Goal: Task Accomplishment & Management: Manage account settings

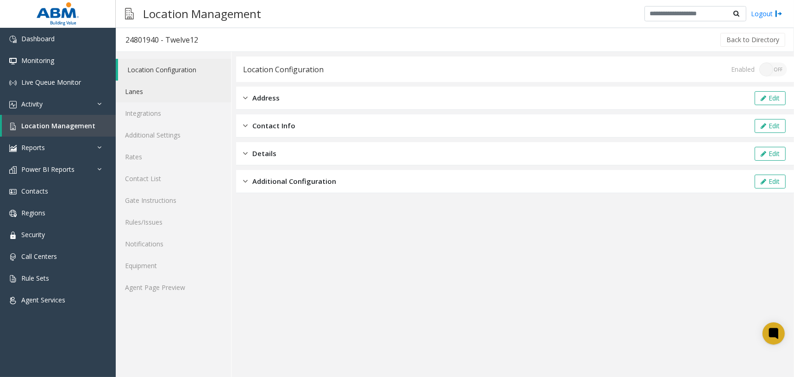
click at [209, 101] on link "Lanes" at bounding box center [173, 92] width 115 height 22
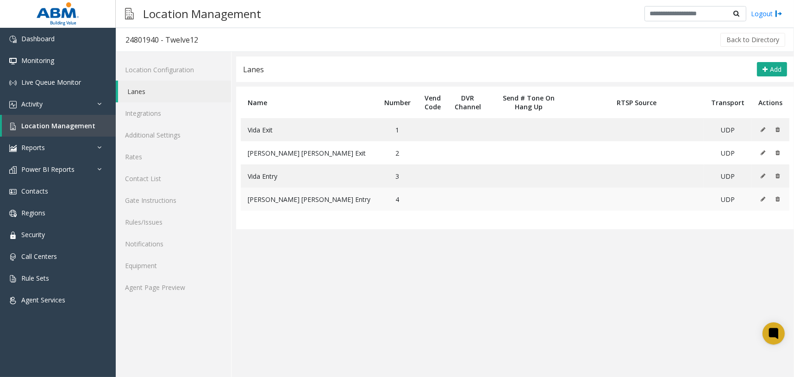
click at [762, 197] on icon at bounding box center [763, 199] width 5 height 6
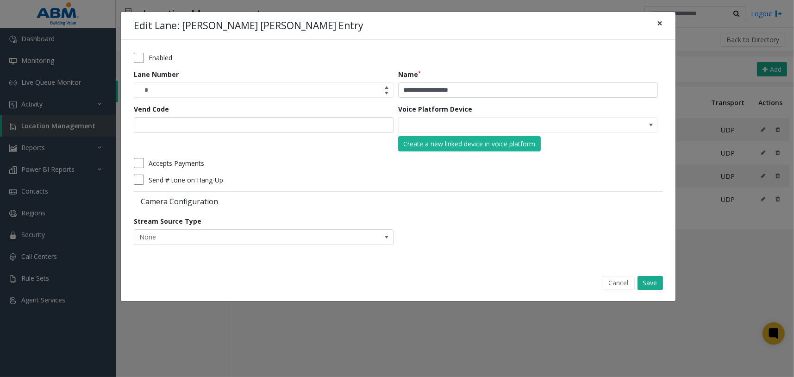
click at [663, 20] on button "×" at bounding box center [659, 23] width 19 height 23
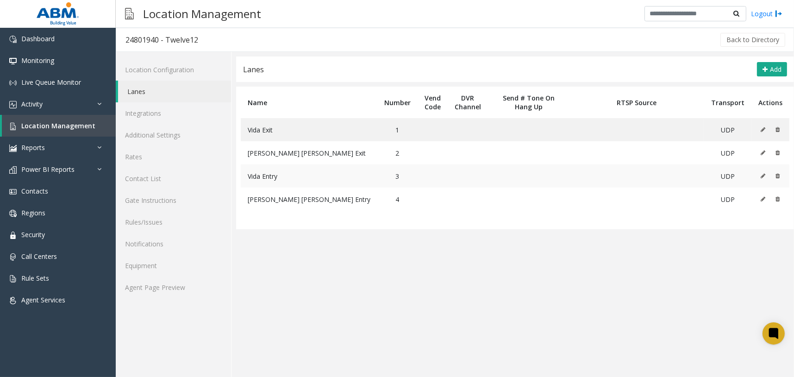
click at [761, 174] on icon at bounding box center [763, 176] width 5 height 6
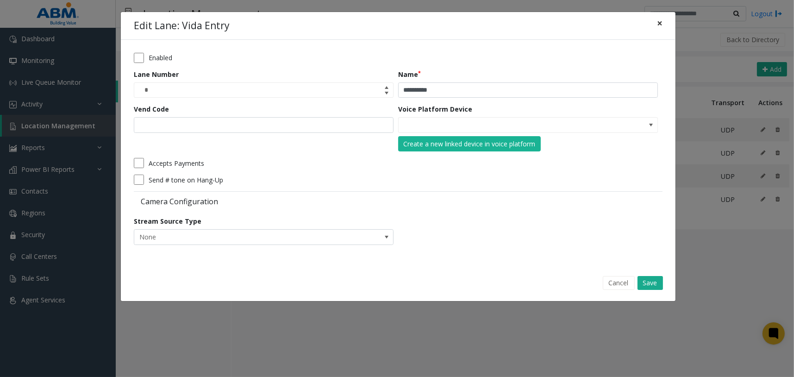
click at [663, 26] on button "×" at bounding box center [659, 23] width 19 height 23
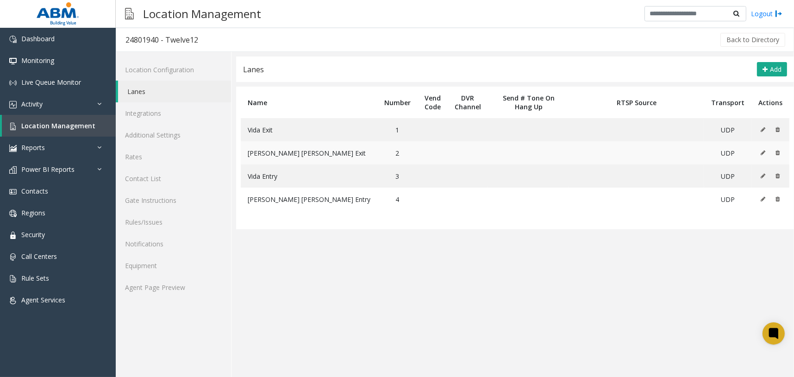
click at [762, 152] on icon at bounding box center [763, 153] width 5 height 6
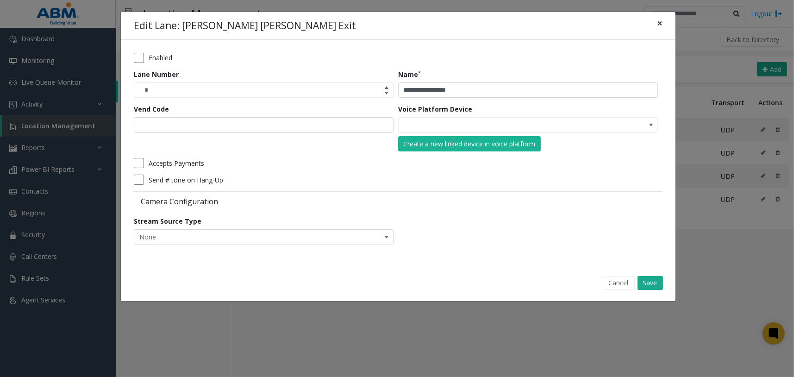
drag, startPoint x: 662, startPoint y: 24, endPoint x: 663, endPoint y: 29, distance: 5.7
click at [662, 24] on button "×" at bounding box center [659, 23] width 19 height 23
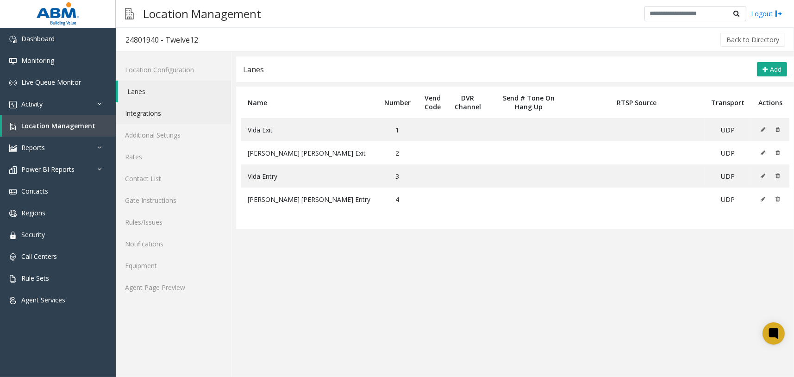
click at [193, 112] on link "Integrations" at bounding box center [173, 113] width 115 height 22
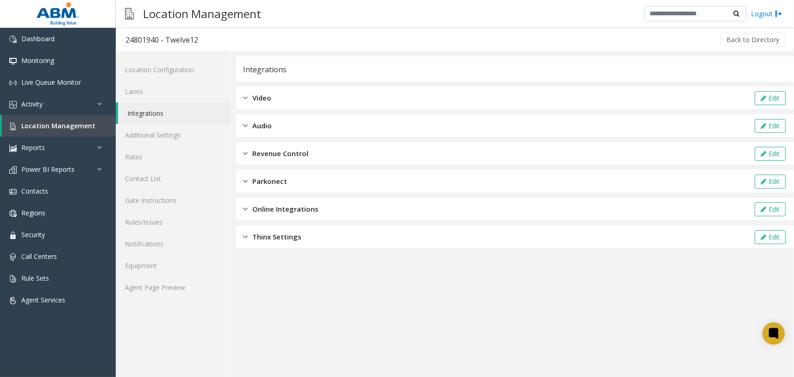
click at [302, 151] on span "Revenue Control" at bounding box center [280, 153] width 56 height 11
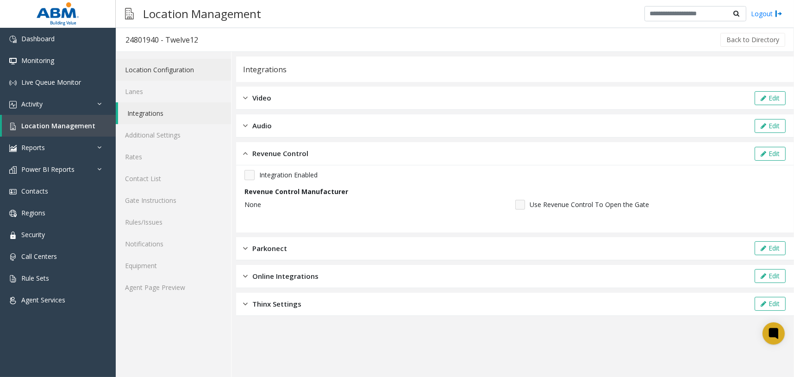
click at [204, 72] on link "Location Configuration" at bounding box center [173, 70] width 115 height 22
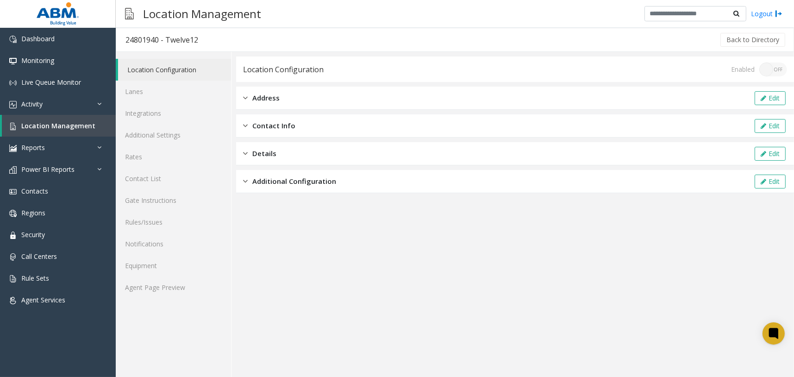
click at [356, 187] on div "Additional Configuration Edit" at bounding box center [515, 181] width 558 height 23
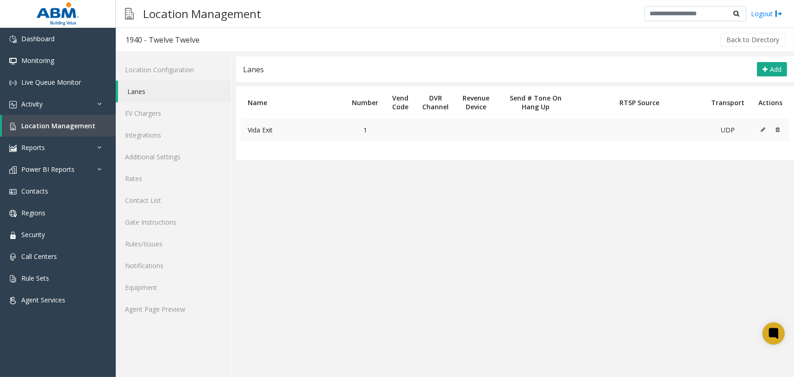
click at [764, 130] on icon at bounding box center [763, 130] width 5 height 6
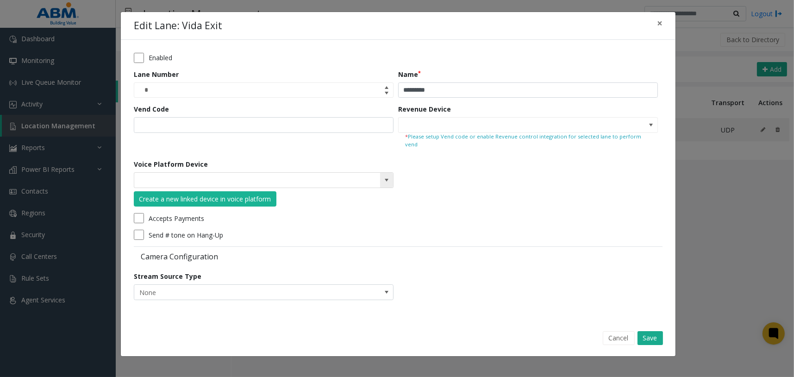
click at [385, 176] on span at bounding box center [386, 179] width 7 height 7
click at [505, 180] on form "Enabled Lane Number * Name ********* Vend Code Revenue Device * Please setup Ve…" at bounding box center [398, 180] width 529 height 254
click at [662, 24] on span "×" at bounding box center [660, 23] width 6 height 13
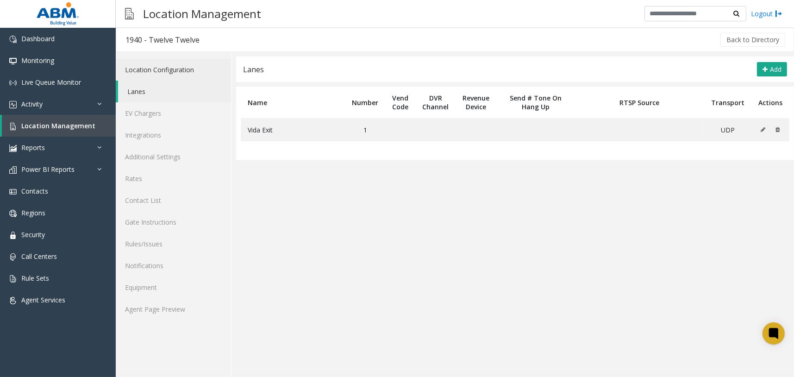
click at [199, 66] on link "Location Configuration" at bounding box center [173, 70] width 115 height 22
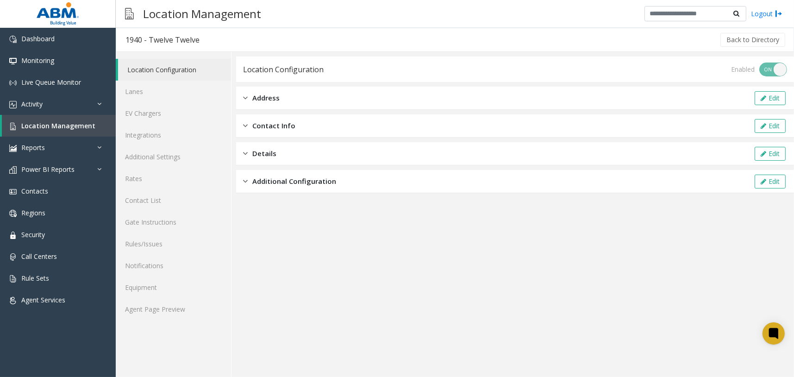
click at [280, 174] on div "Additional Configuration Edit" at bounding box center [515, 181] width 558 height 23
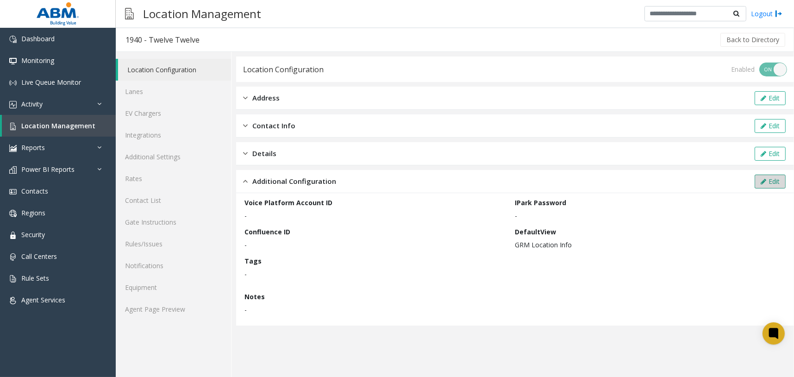
click at [762, 186] on button "Edit" at bounding box center [770, 182] width 31 height 14
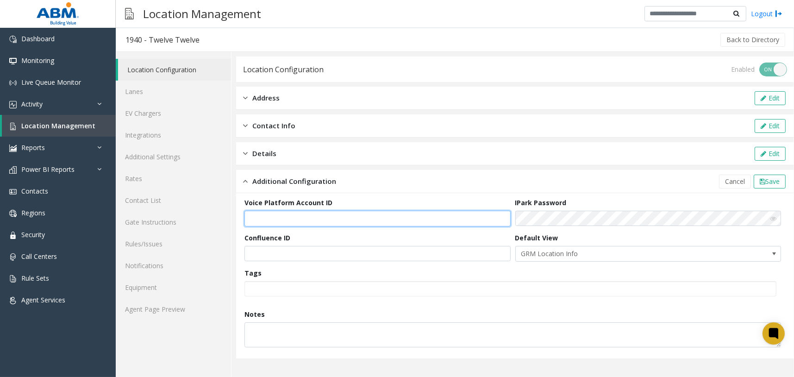
click at [378, 217] on input "text" at bounding box center [377, 219] width 266 height 16
paste input "**********"
type input "**********"
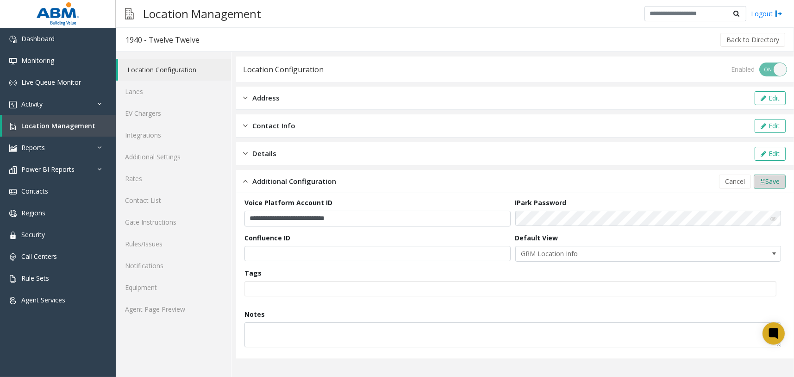
click at [768, 179] on span "Save" at bounding box center [772, 181] width 14 height 9
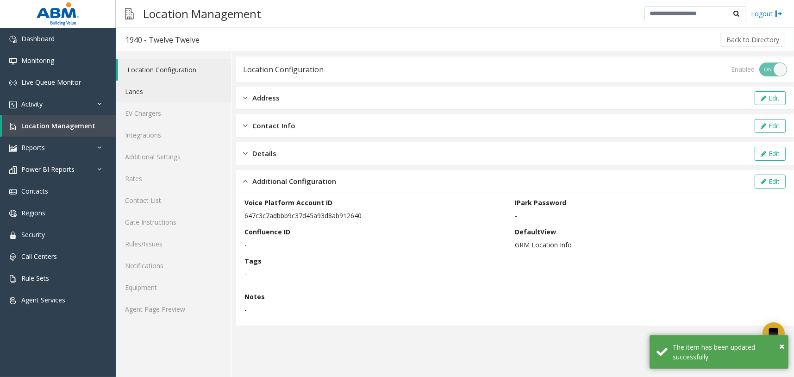
click at [200, 94] on link "Lanes" at bounding box center [173, 92] width 115 height 22
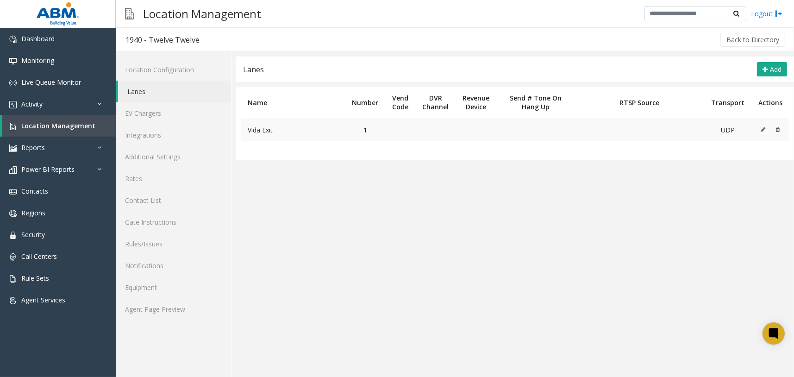
click at [763, 129] on icon at bounding box center [763, 130] width 5 height 6
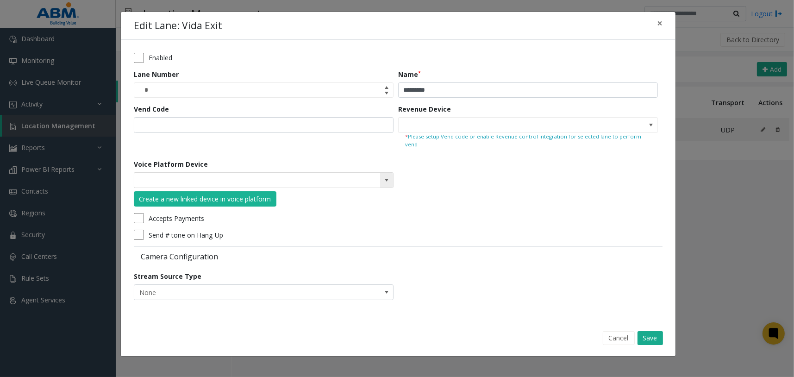
click at [389, 176] on span at bounding box center [386, 179] width 7 height 7
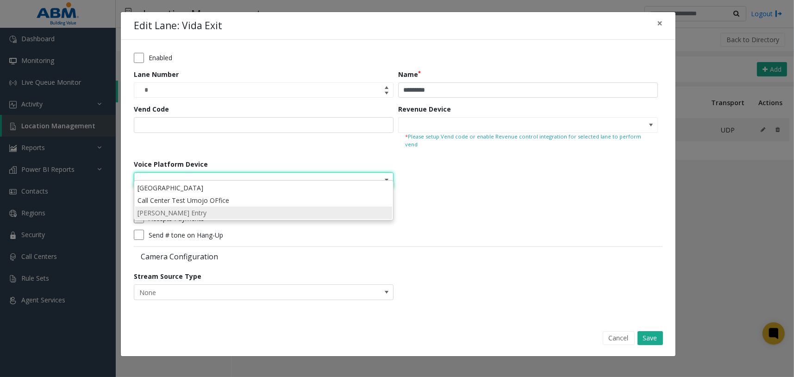
click at [221, 212] on li "[PERSON_NAME] Entry" at bounding box center [263, 212] width 257 height 12
type input "**********"
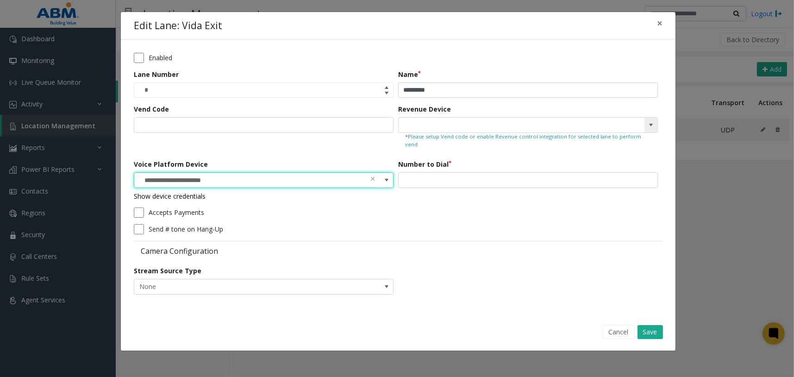
click at [649, 125] on span at bounding box center [650, 124] width 7 height 7
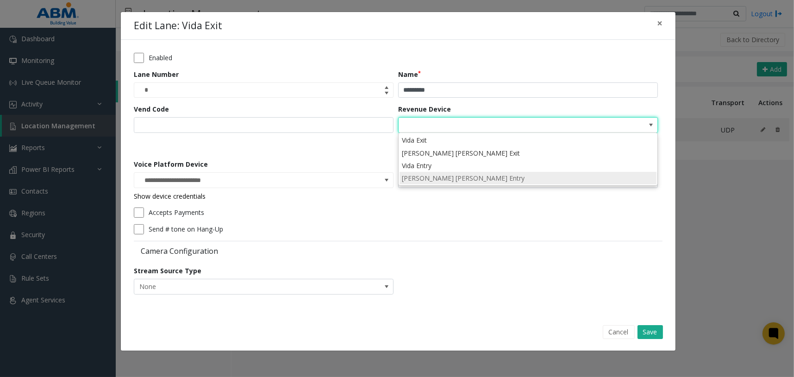
click at [460, 179] on li "[PERSON_NAME] [PERSON_NAME] Entry" at bounding box center [528, 178] width 257 height 12
type input "**********"
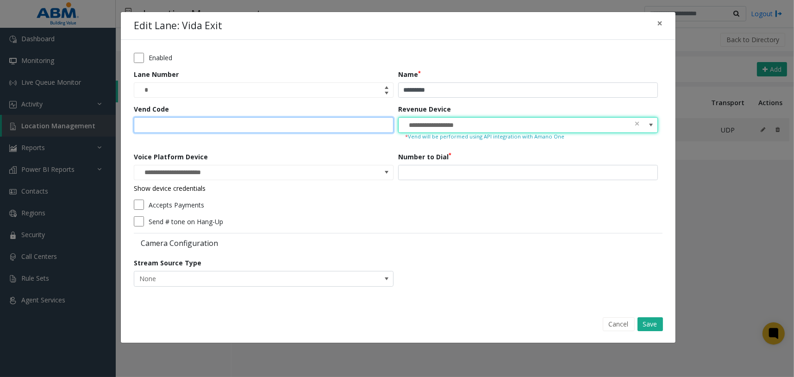
click at [277, 126] on input "Vend Code" at bounding box center [264, 125] width 260 height 16
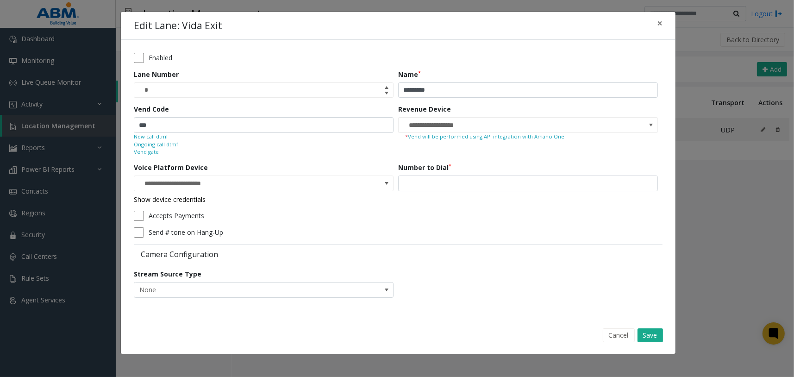
click at [510, 213] on div "Accepts Payments" at bounding box center [396, 216] width 524 height 10
click at [171, 125] on input "***" at bounding box center [264, 125] width 260 height 16
type input "*"
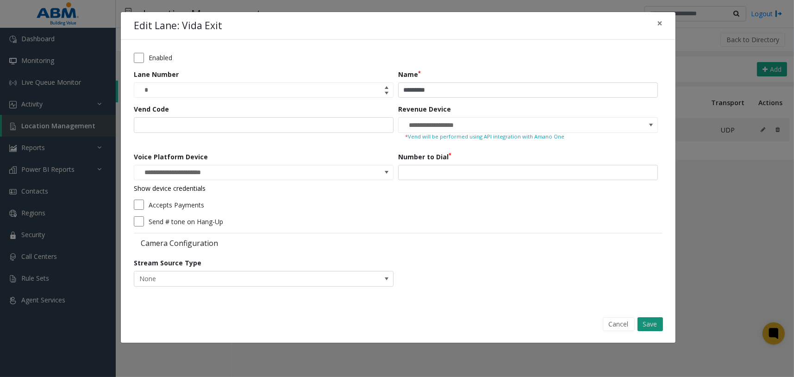
click at [656, 321] on button "Save" at bounding box center [649, 324] width 25 height 14
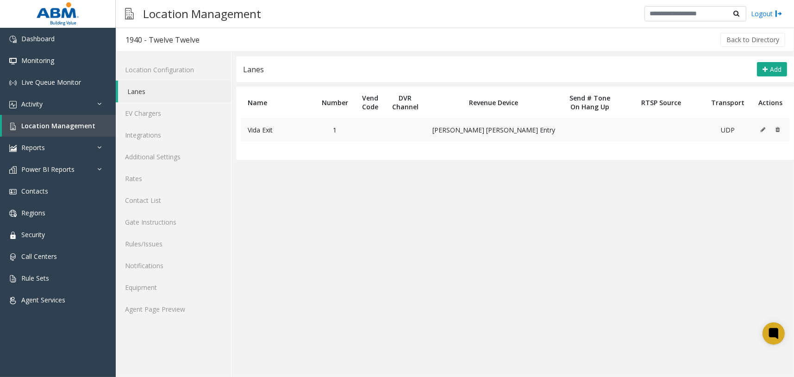
click at [764, 127] on icon at bounding box center [763, 130] width 5 height 6
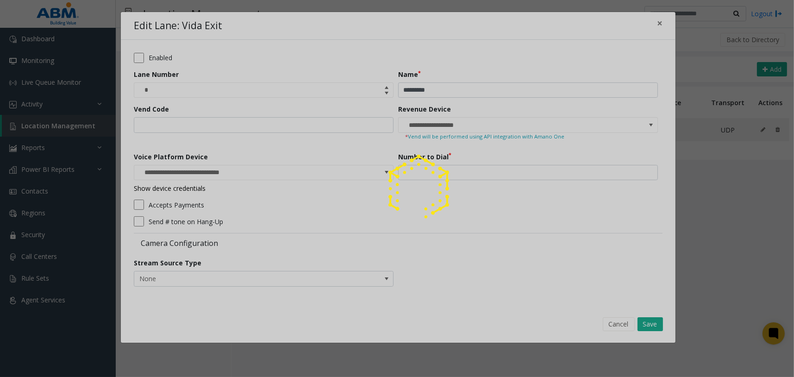
type input "**********"
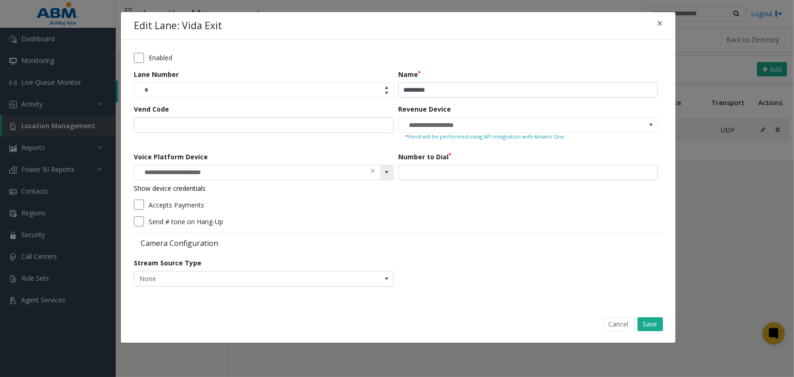
click at [387, 170] on span at bounding box center [386, 172] width 7 height 7
click at [658, 21] on span "×" at bounding box center [660, 23] width 6 height 13
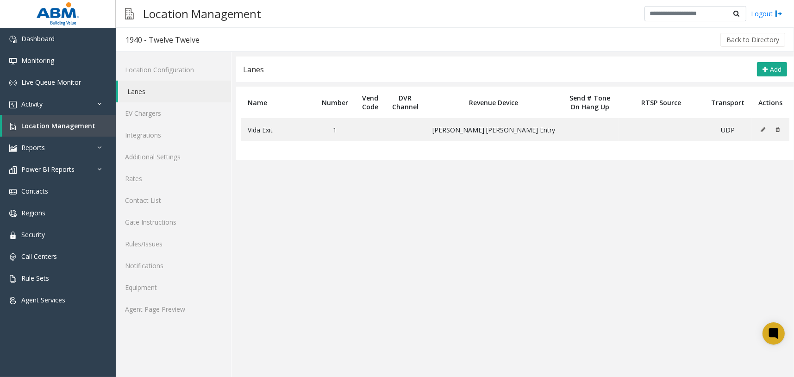
click at [514, 219] on app-lanes "**********" at bounding box center [515, 216] width 558 height 320
click at [174, 69] on link "Location Configuration" at bounding box center [173, 70] width 115 height 22
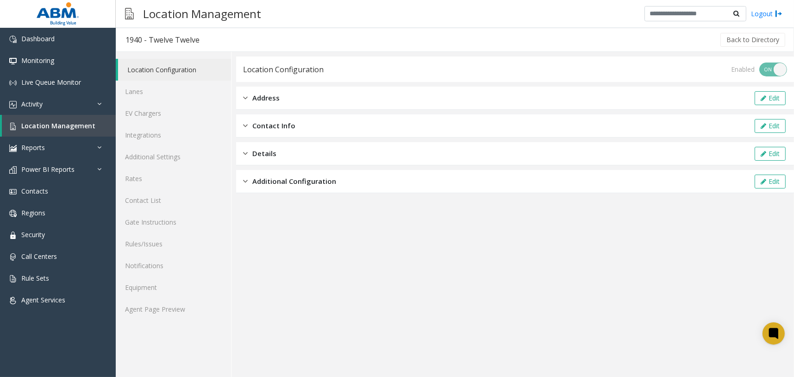
click at [306, 182] on span "Additional Configuration" at bounding box center [294, 181] width 84 height 11
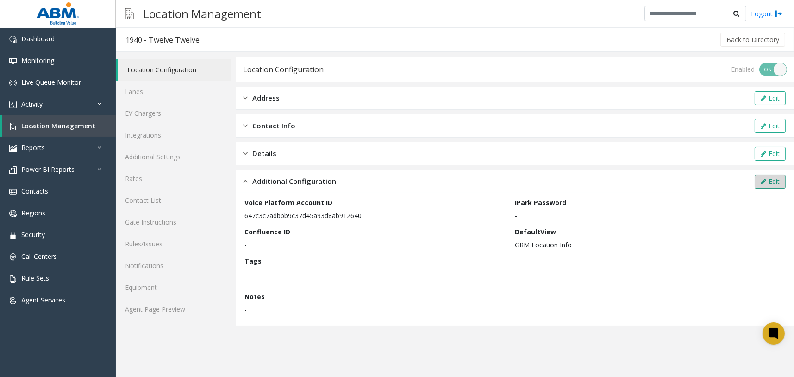
click at [771, 179] on button "Edit" at bounding box center [770, 182] width 31 height 14
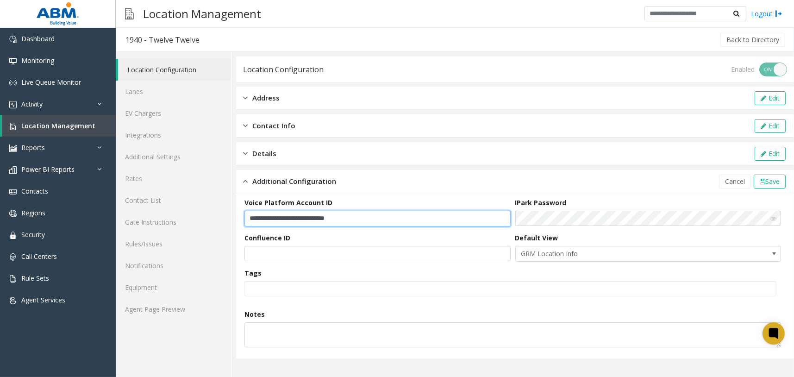
click at [378, 217] on input "**********" at bounding box center [377, 219] width 266 height 16
paste input "text"
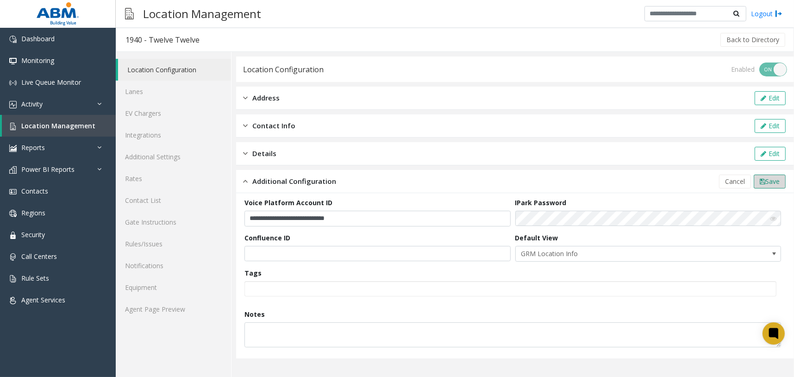
click at [769, 181] on span "Save" at bounding box center [772, 181] width 14 height 9
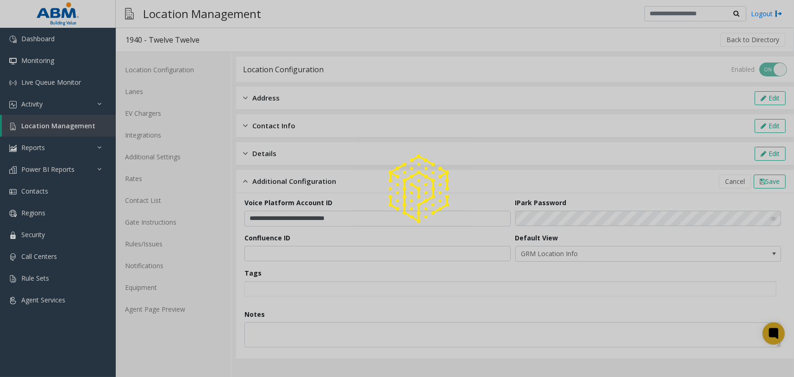
type input "**********"
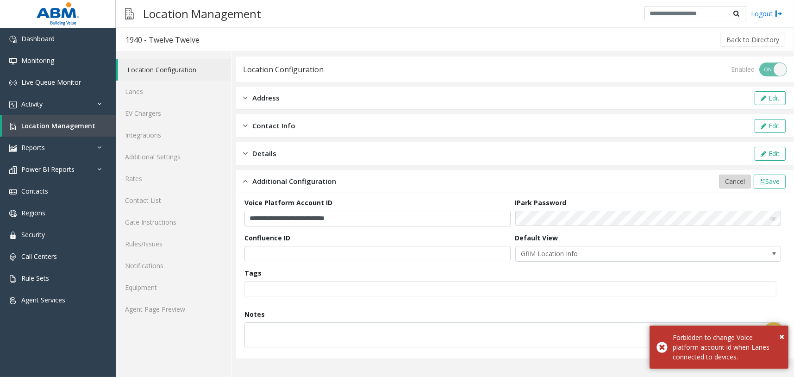
click at [734, 183] on span "Cancel" at bounding box center [735, 181] width 20 height 9
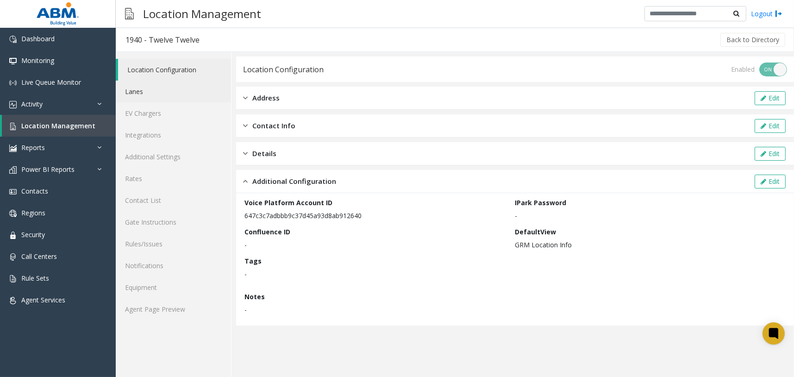
click at [190, 90] on link "Lanes" at bounding box center [173, 92] width 115 height 22
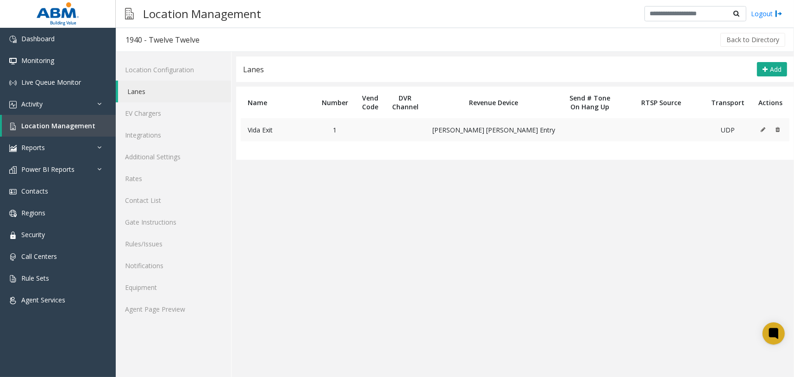
click at [764, 130] on icon at bounding box center [763, 130] width 5 height 6
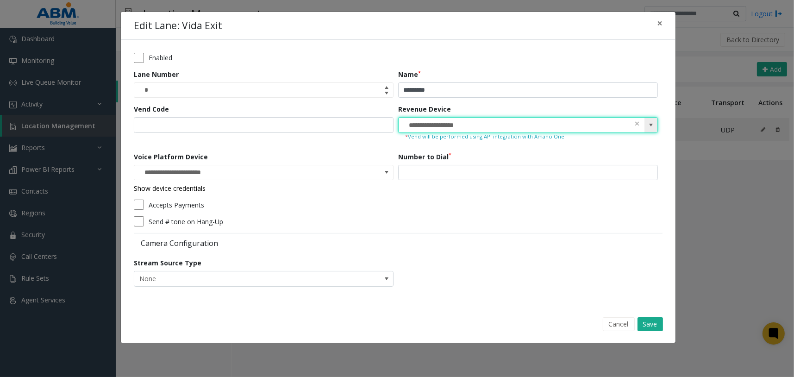
click at [538, 119] on input "**********" at bounding box center [502, 125] width 207 height 15
click at [385, 173] on span at bounding box center [386, 172] width 7 height 7
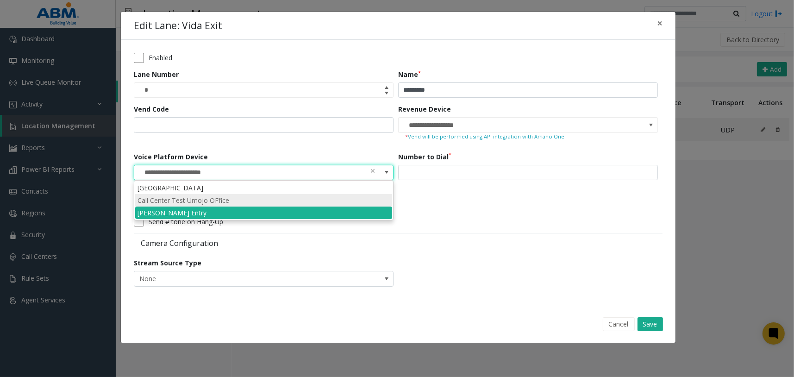
click at [262, 201] on li "Call Center Test Umojo OFfice" at bounding box center [263, 200] width 257 height 12
type input "**********"
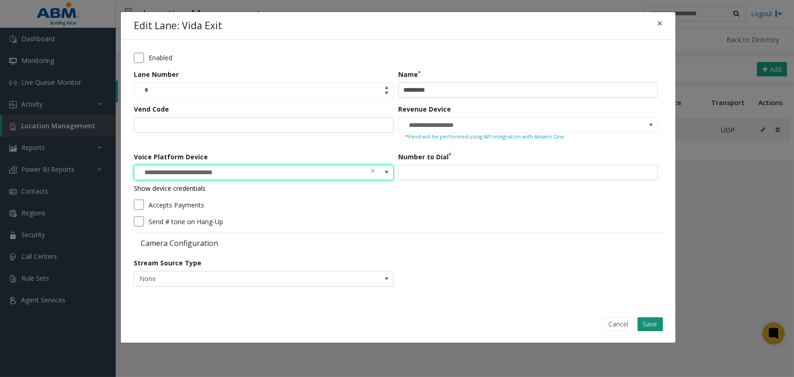
click at [655, 325] on button "Save" at bounding box center [649, 324] width 25 height 14
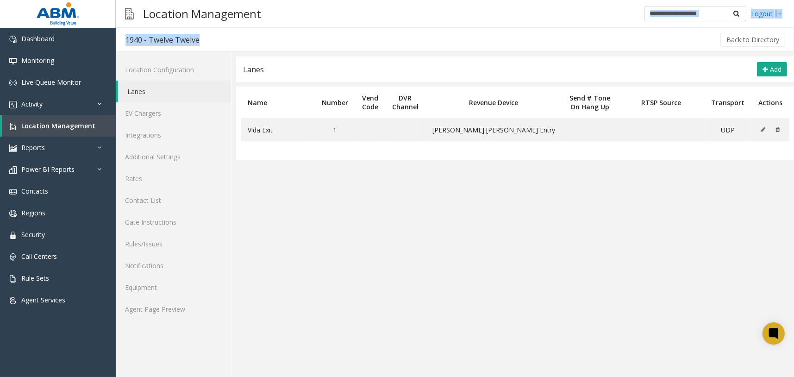
drag, startPoint x: 699, startPoint y: 5, endPoint x: 669, endPoint y: 47, distance: 51.8
click at [669, 47] on div "**********" at bounding box center [455, 188] width 678 height 377
click at [180, 69] on link "Location Configuration" at bounding box center [173, 70] width 115 height 22
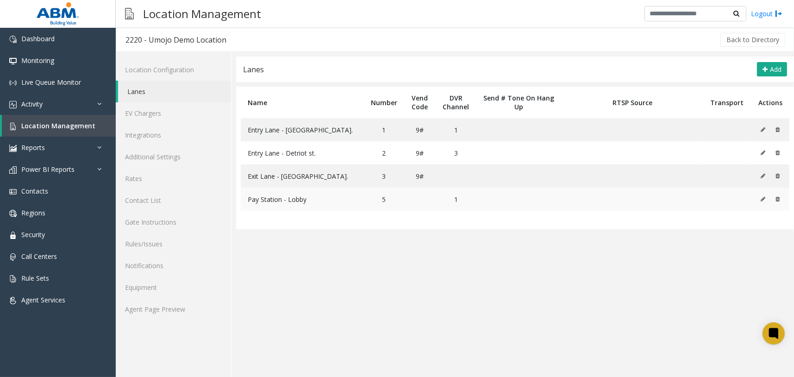
click at [763, 199] on icon at bounding box center [763, 199] width 5 height 6
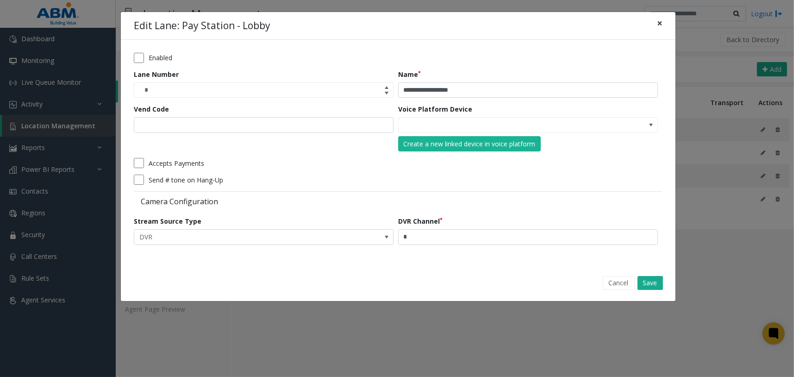
click at [662, 18] on span "×" at bounding box center [660, 23] width 6 height 13
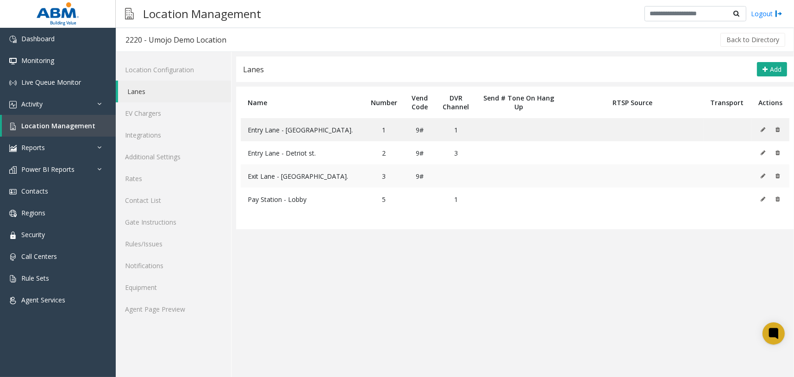
click at [764, 173] on icon at bounding box center [763, 176] width 5 height 6
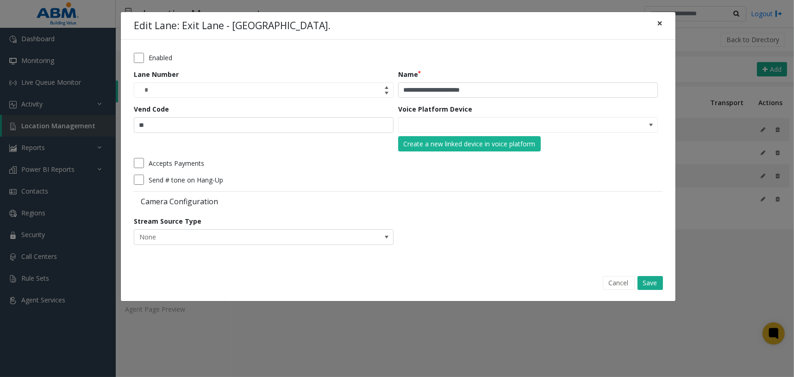
click at [665, 24] on button "×" at bounding box center [659, 23] width 19 height 23
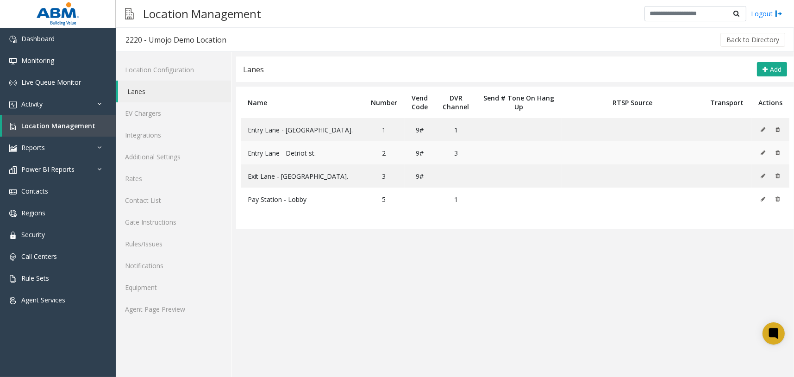
click at [762, 151] on icon at bounding box center [763, 153] width 5 height 6
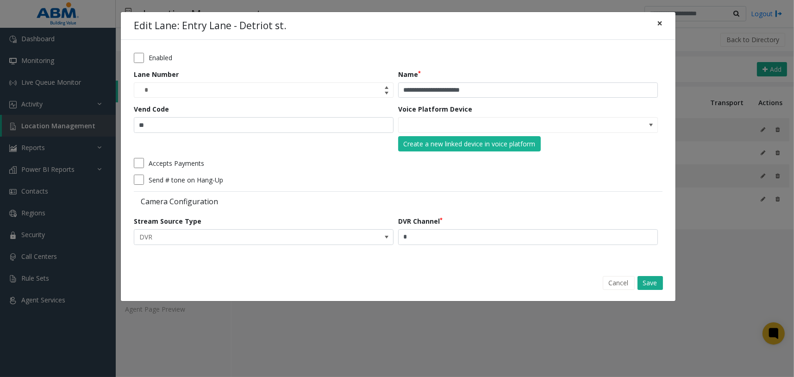
click at [662, 24] on button "×" at bounding box center [659, 23] width 19 height 23
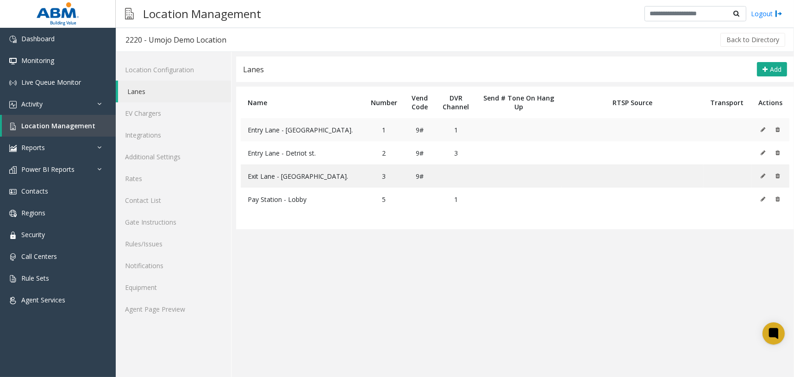
click at [764, 129] on icon at bounding box center [763, 130] width 5 height 6
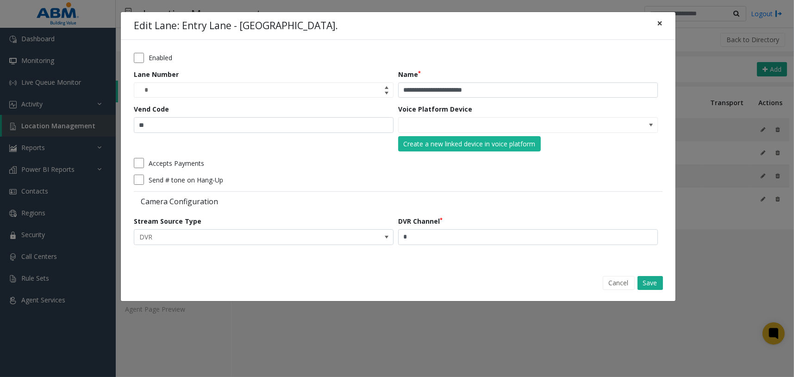
click at [660, 25] on span "×" at bounding box center [660, 23] width 6 height 13
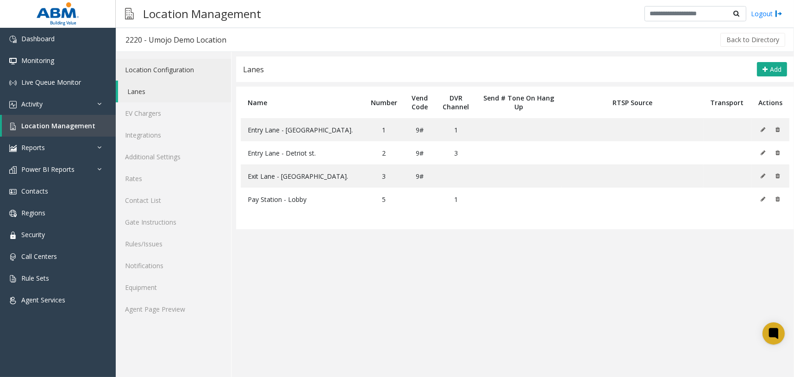
click at [207, 68] on link "Location Configuration" at bounding box center [173, 70] width 115 height 22
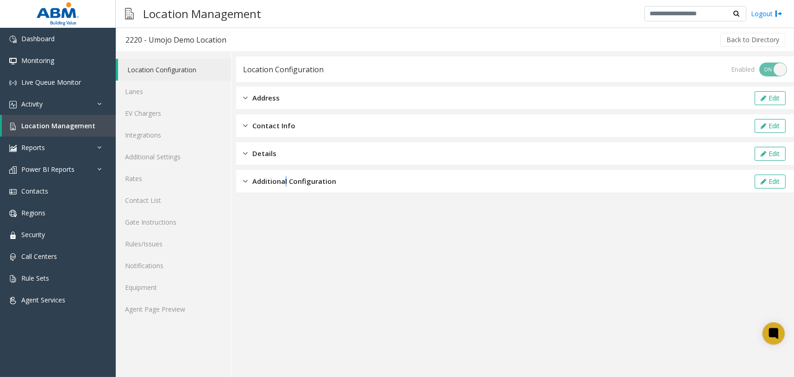
click at [286, 181] on span "Additional Configuration" at bounding box center [294, 181] width 84 height 11
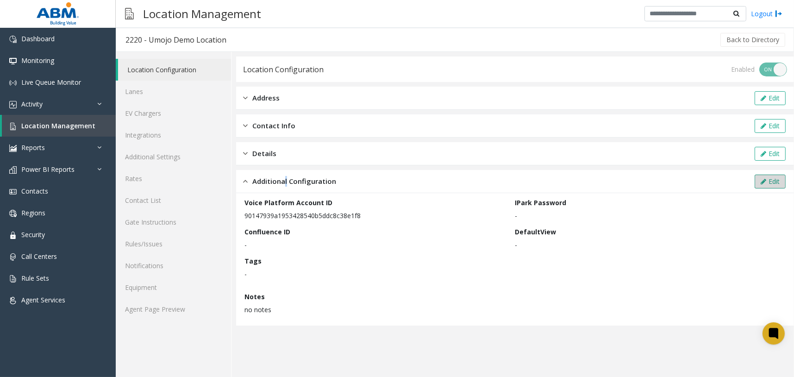
click at [771, 181] on button "Edit" at bounding box center [770, 182] width 31 height 14
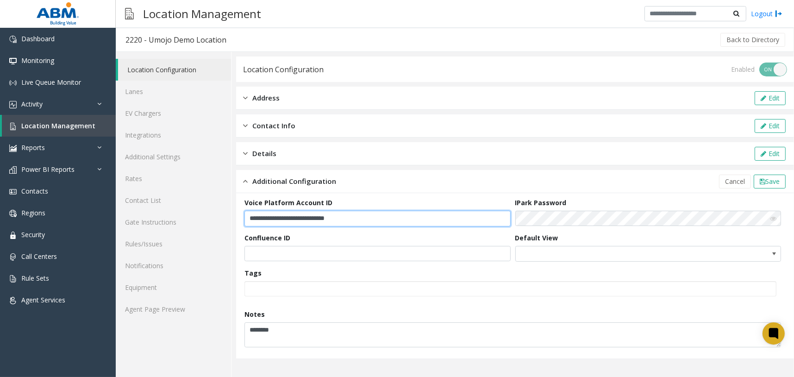
click at [380, 219] on input "**********" at bounding box center [377, 219] width 266 height 16
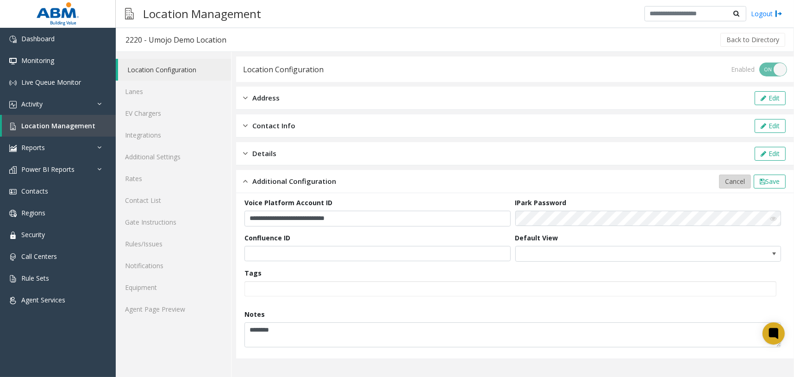
click at [744, 182] on button "Cancel" at bounding box center [735, 182] width 32 height 14
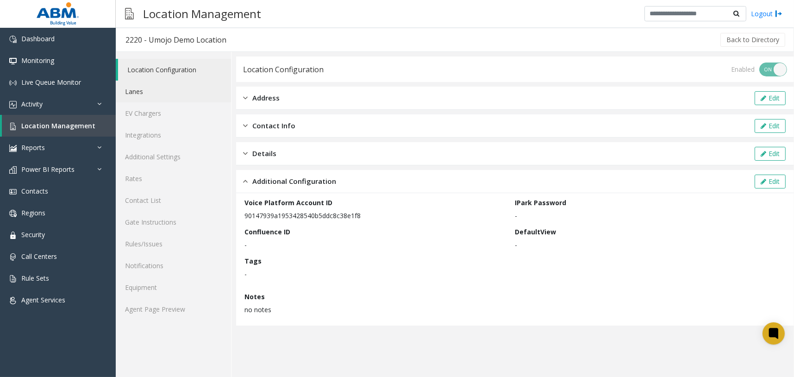
click at [183, 91] on link "Lanes" at bounding box center [173, 92] width 115 height 22
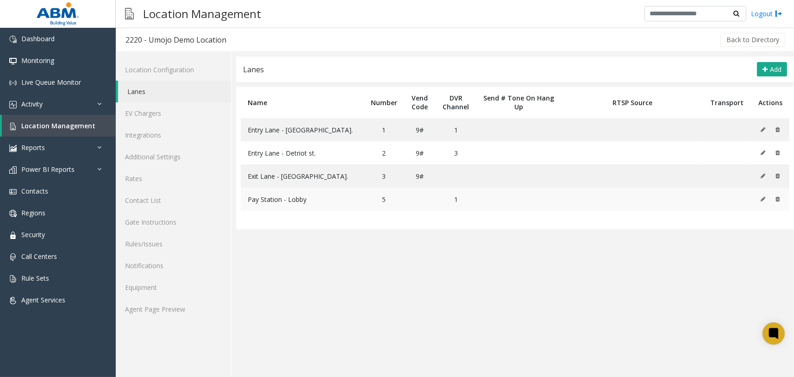
click at [763, 198] on icon at bounding box center [763, 199] width 5 height 6
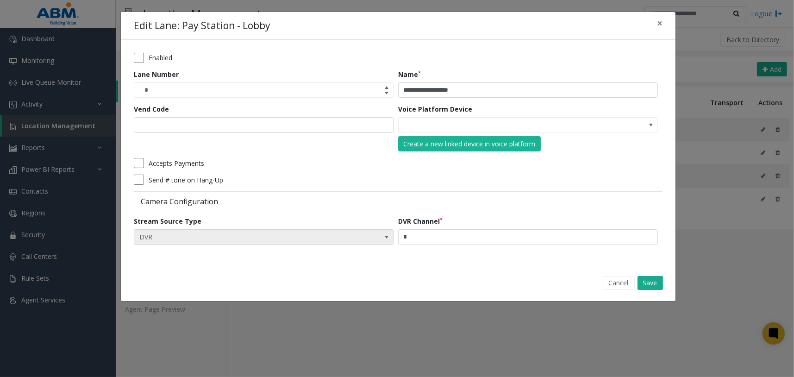
click at [376, 231] on span "DVR" at bounding box center [264, 237] width 260 height 16
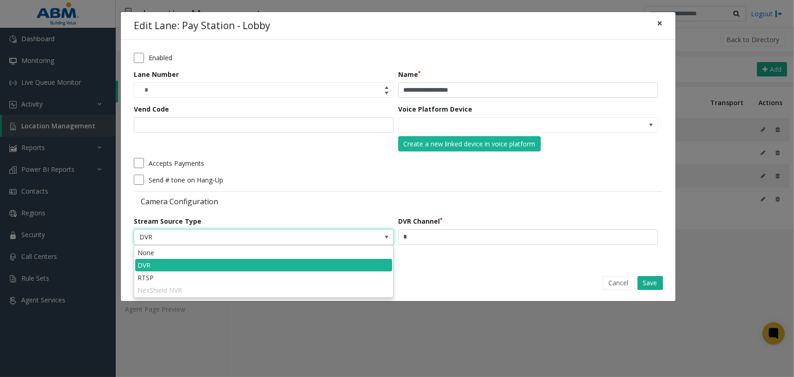
click at [662, 22] on button "×" at bounding box center [659, 23] width 19 height 23
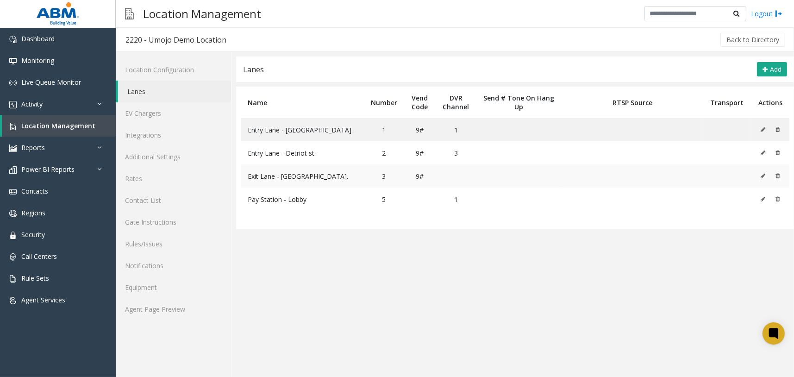
click at [762, 175] on icon at bounding box center [763, 176] width 5 height 6
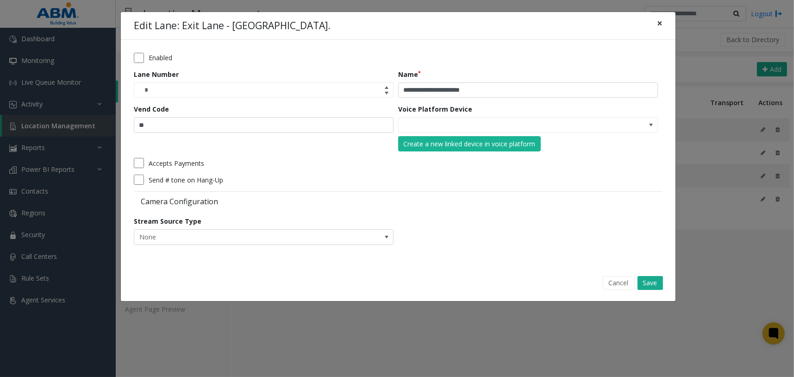
drag, startPoint x: 661, startPoint y: 27, endPoint x: 718, endPoint y: 76, distance: 75.2
click at [662, 27] on span "×" at bounding box center [660, 23] width 6 height 13
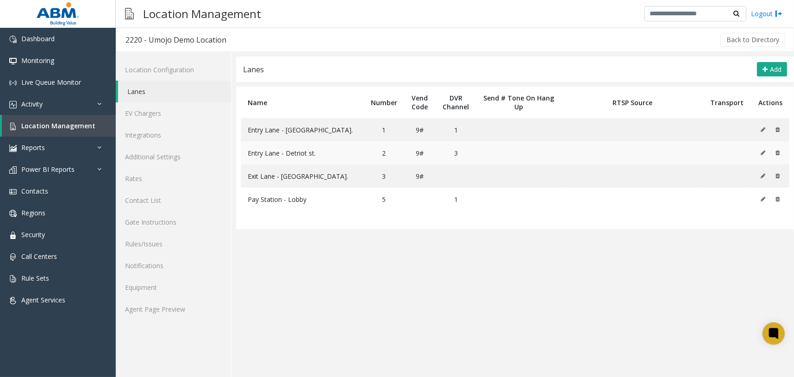
click at [762, 155] on icon at bounding box center [763, 153] width 5 height 6
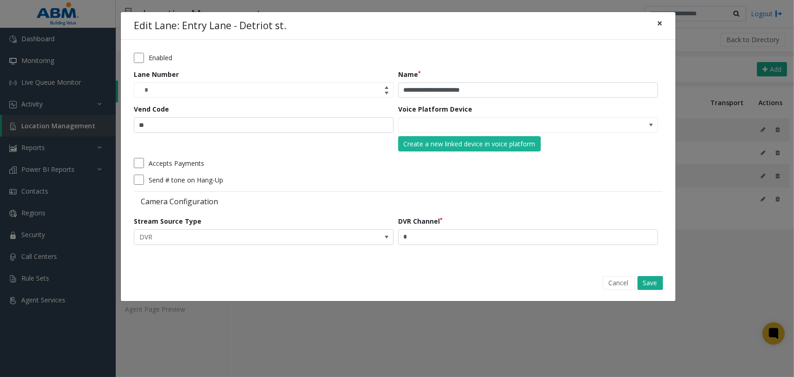
click at [664, 24] on button "×" at bounding box center [659, 23] width 19 height 23
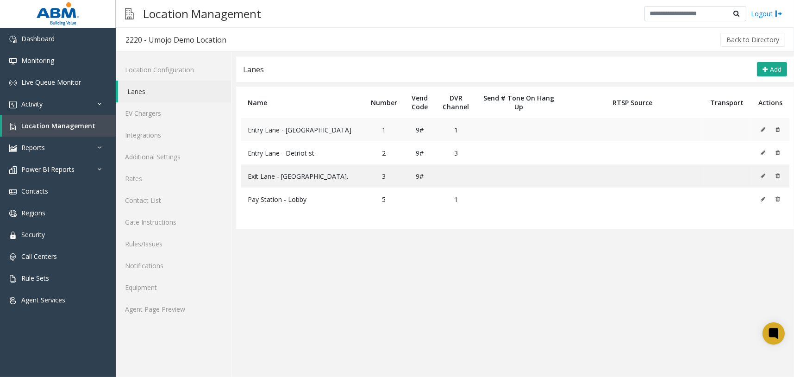
click at [766, 127] on button at bounding box center [765, 130] width 10 height 14
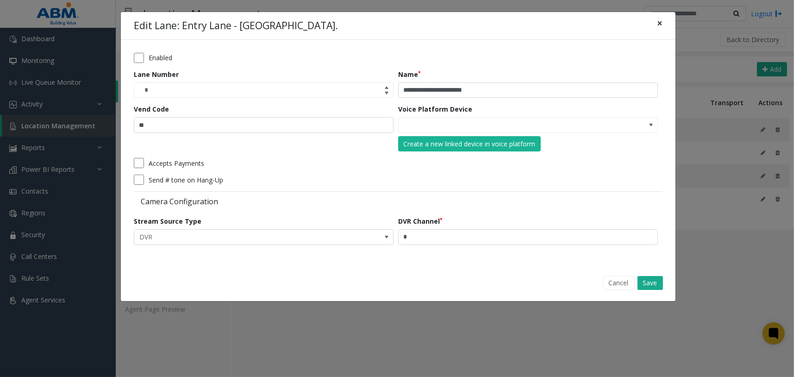
click at [663, 26] on button "×" at bounding box center [659, 23] width 19 height 23
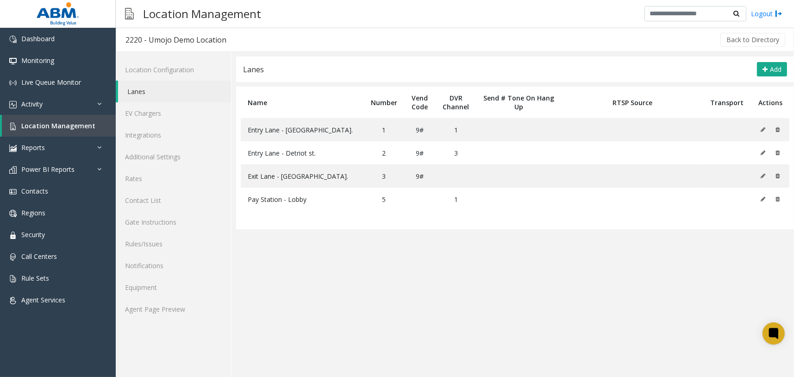
click at [367, 264] on app-lanes "**********" at bounding box center [515, 216] width 558 height 320
click at [499, 302] on app-lanes "**********" at bounding box center [515, 216] width 558 height 320
click at [323, 255] on app-lanes "**********" at bounding box center [515, 216] width 558 height 320
click at [424, 322] on app-lanes "**********" at bounding box center [515, 216] width 558 height 320
click at [762, 200] on icon at bounding box center [763, 199] width 5 height 6
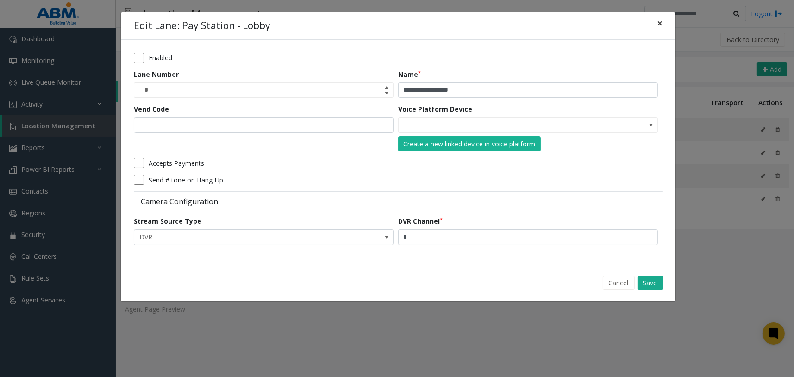
click at [659, 24] on span "×" at bounding box center [660, 23] width 6 height 13
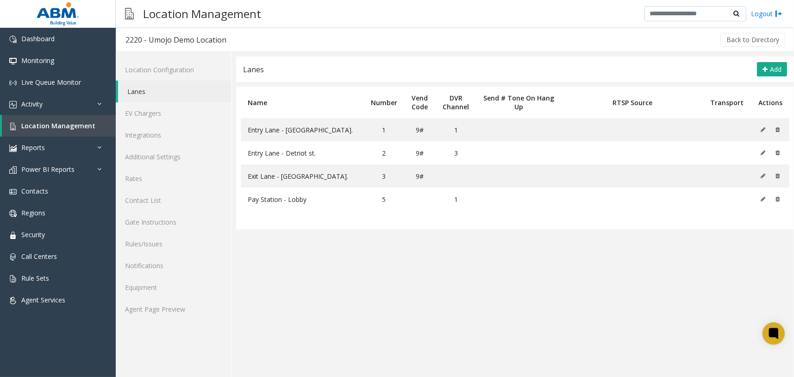
click at [552, 319] on app-lanes "**********" at bounding box center [515, 216] width 558 height 320
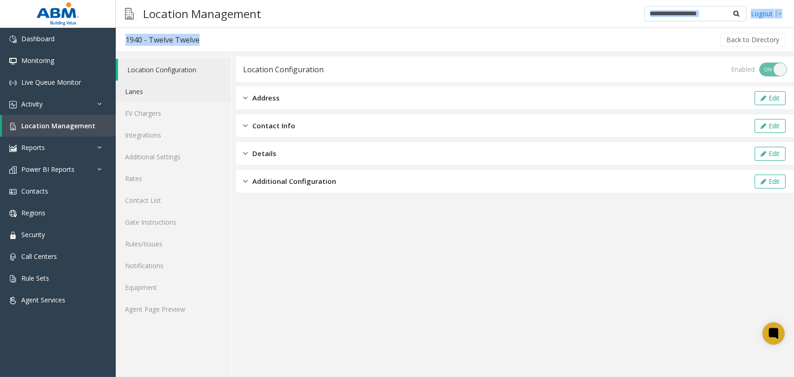
click at [197, 96] on link "Lanes" at bounding box center [173, 92] width 115 height 22
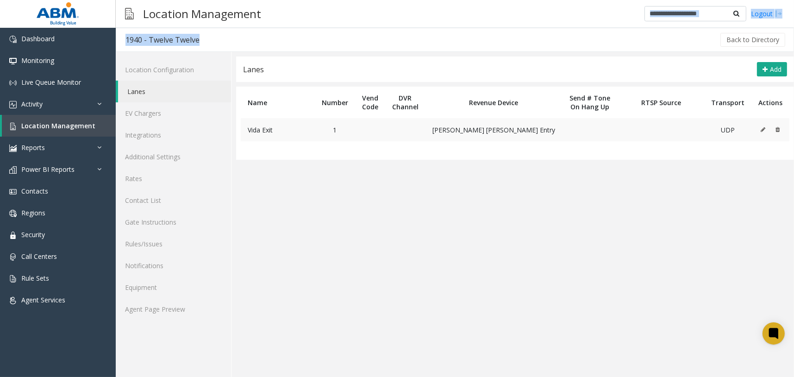
click at [763, 131] on icon at bounding box center [763, 130] width 5 height 6
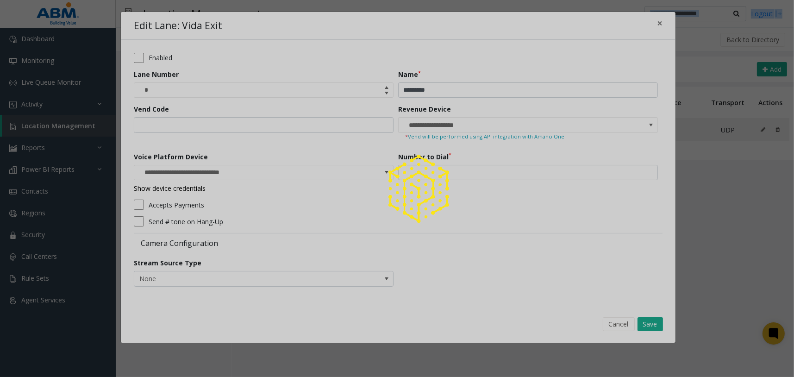
type input "**********"
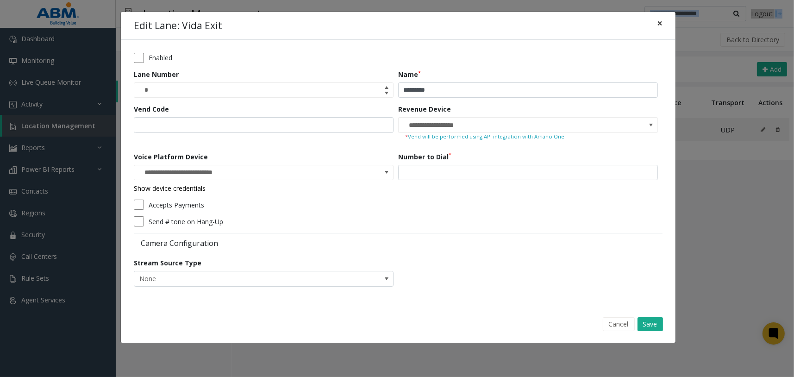
drag, startPoint x: 654, startPoint y: 24, endPoint x: 581, endPoint y: 66, distance: 85.0
click at [655, 24] on button "×" at bounding box center [659, 23] width 19 height 23
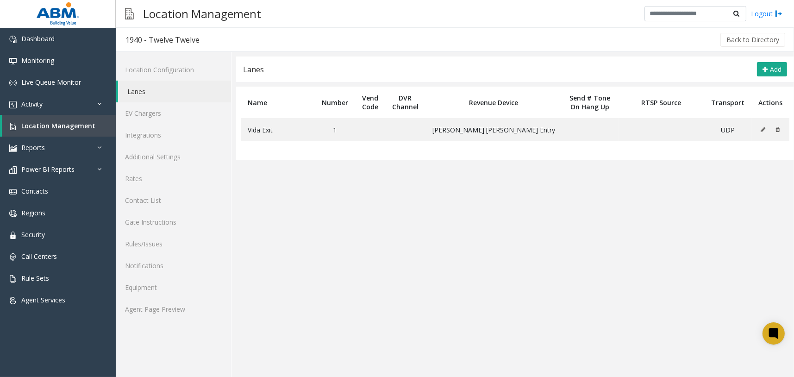
click at [543, 242] on app-lanes "Lanes Add Name Number Vend Code DVR Channel Revenue Device Send # Tone On Hang …" at bounding box center [515, 216] width 558 height 320
click at [763, 130] on icon at bounding box center [763, 130] width 5 height 6
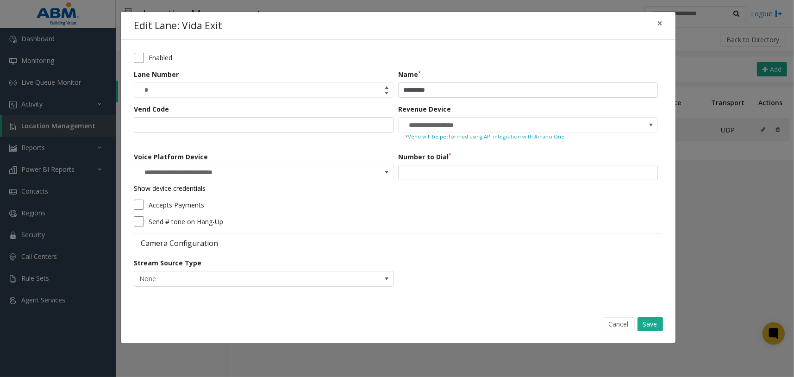
click at [497, 213] on form "**********" at bounding box center [398, 173] width 529 height 240
click at [660, 27] on span "×" at bounding box center [660, 23] width 6 height 13
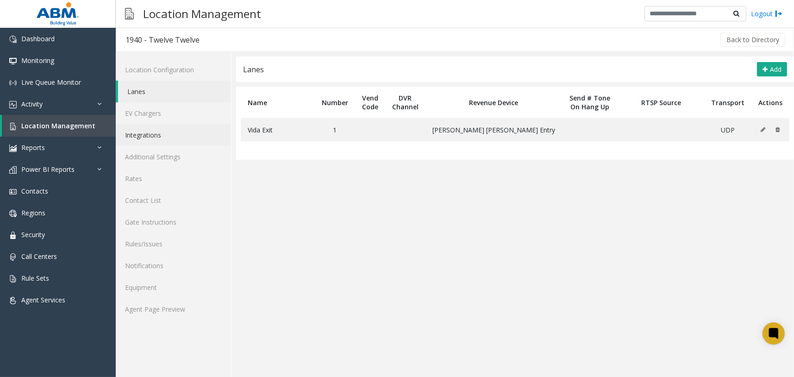
click at [191, 135] on link "Integrations" at bounding box center [173, 135] width 115 height 22
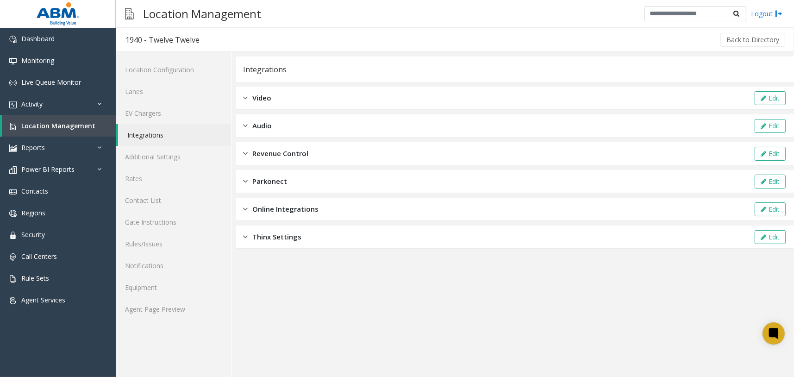
click at [320, 151] on div "Revenue Control Edit" at bounding box center [515, 153] width 558 height 23
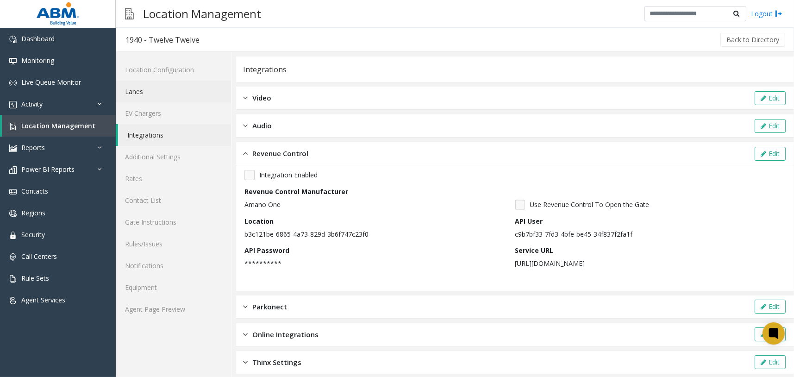
click at [191, 96] on link "Lanes" at bounding box center [173, 92] width 115 height 22
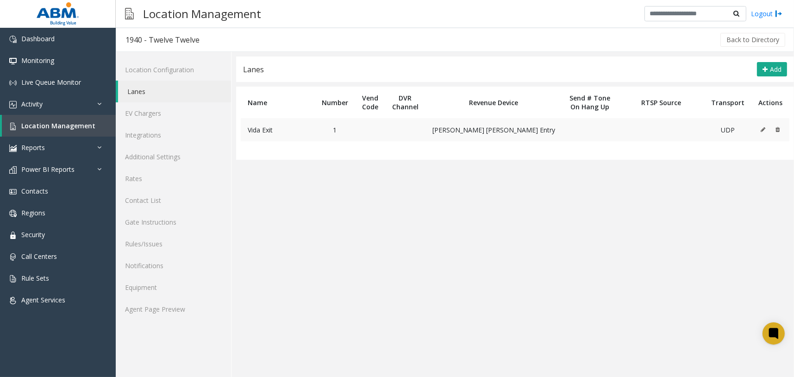
click at [762, 129] on icon at bounding box center [763, 130] width 5 height 6
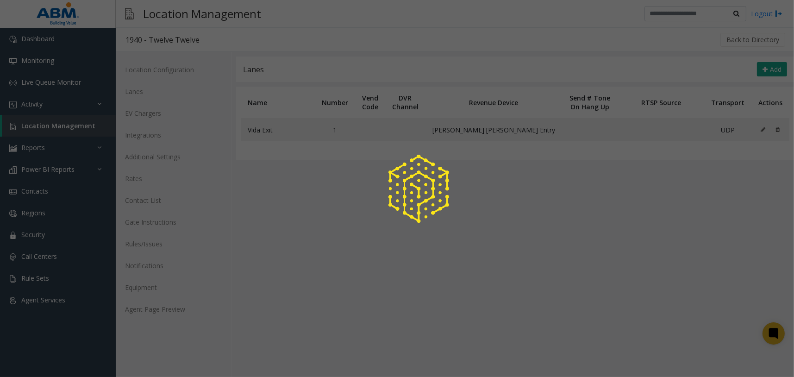
type input "**********"
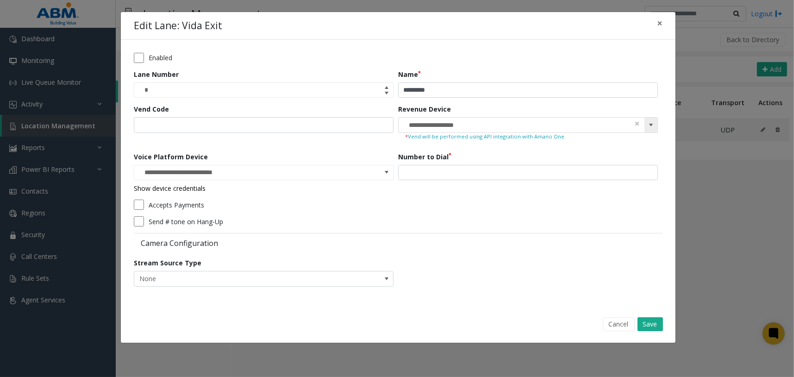
click at [650, 127] on span at bounding box center [650, 124] width 7 height 7
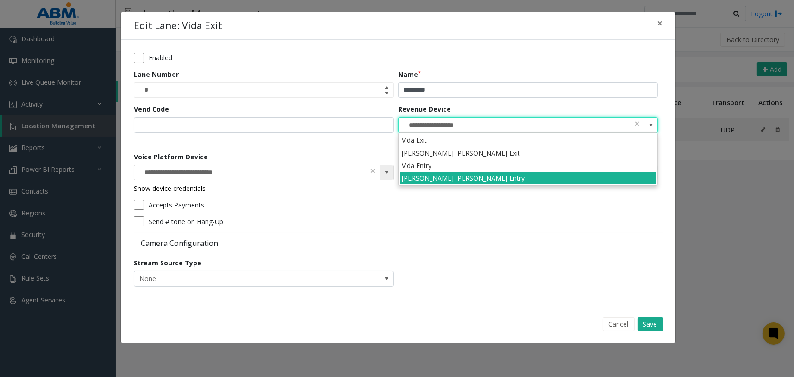
click at [216, 170] on input "**********" at bounding box center [237, 172] width 207 height 15
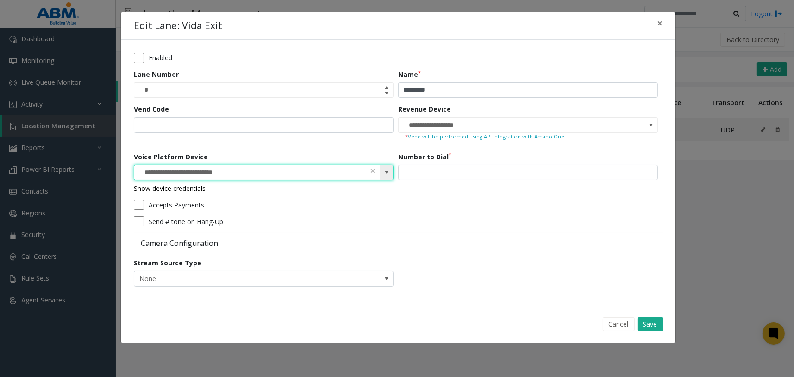
click at [387, 169] on span at bounding box center [386, 172] width 7 height 7
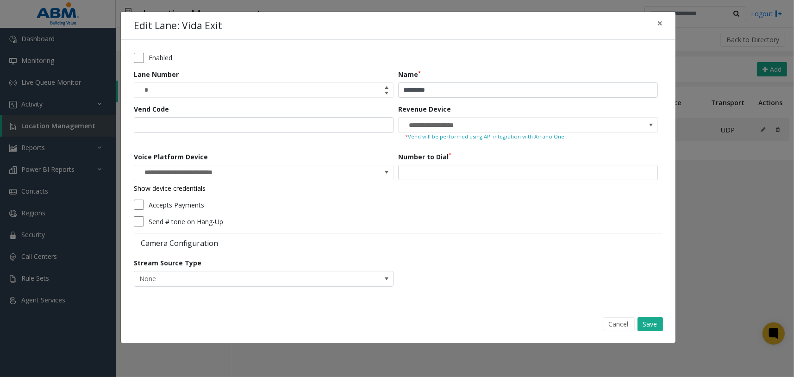
click at [468, 222] on div "Send # tone on Hang-Up" at bounding box center [396, 221] width 524 height 10
click at [720, 214] on div "**********" at bounding box center [397, 188] width 794 height 377
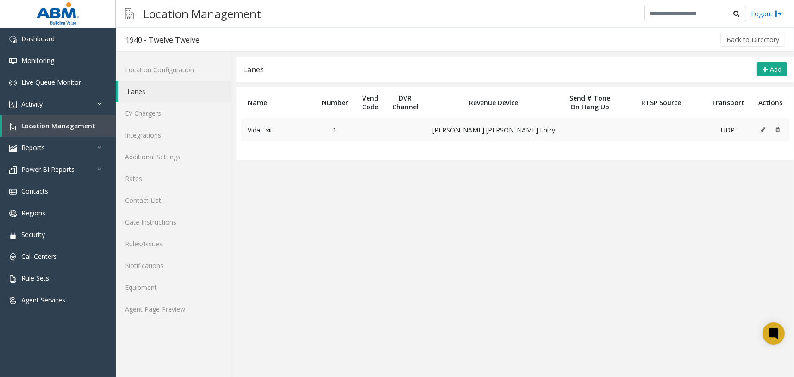
click at [762, 127] on icon at bounding box center [763, 130] width 5 height 6
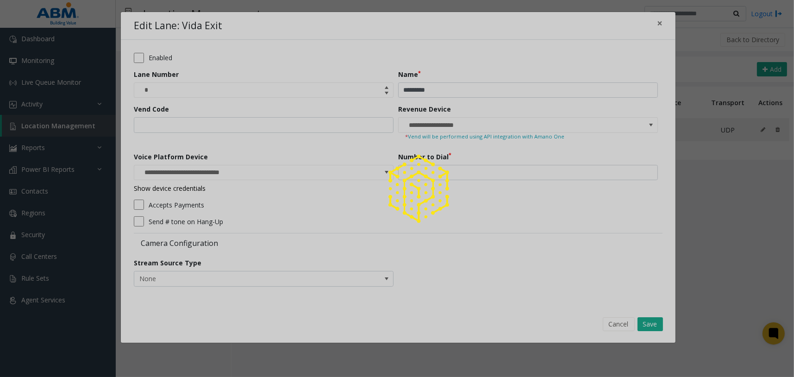
type input "**********"
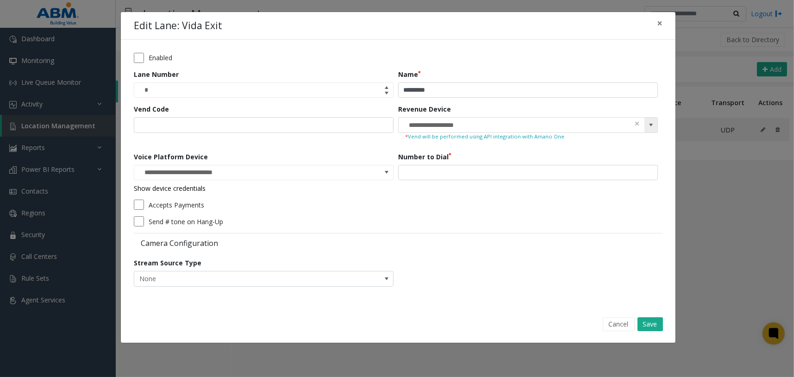
click at [656, 125] on span at bounding box center [650, 125] width 13 height 15
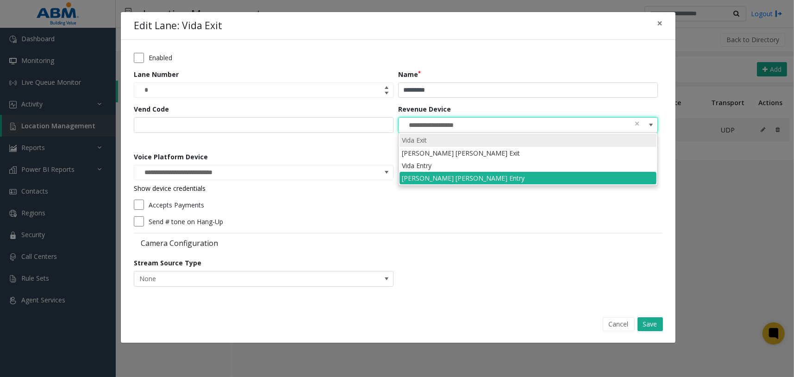
click at [492, 135] on li "Vida Exit" at bounding box center [528, 140] width 257 height 12
type input "*********"
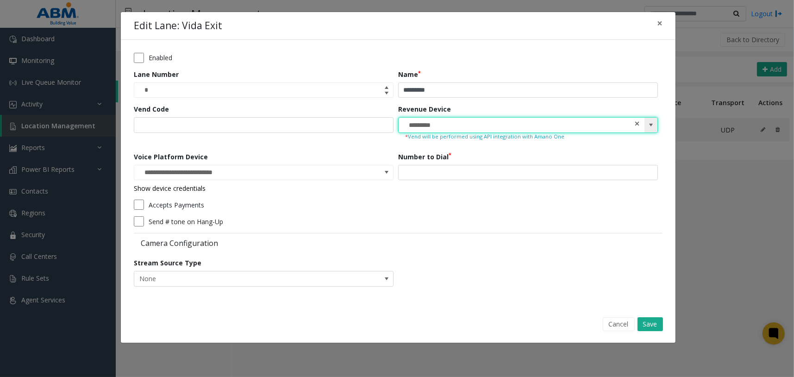
click at [639, 125] on span at bounding box center [637, 124] width 6 height 10
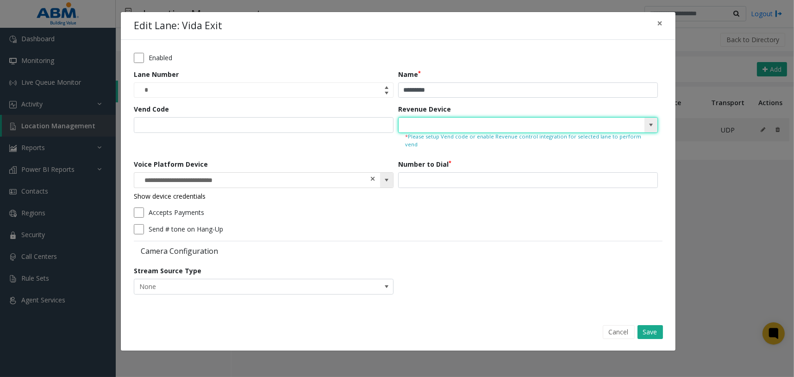
click at [370, 174] on span at bounding box center [372, 179] width 6 height 10
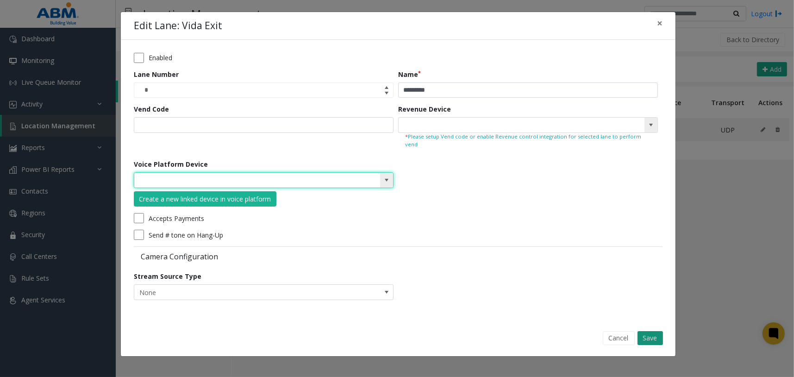
click at [649, 331] on button "Save" at bounding box center [649, 338] width 25 height 14
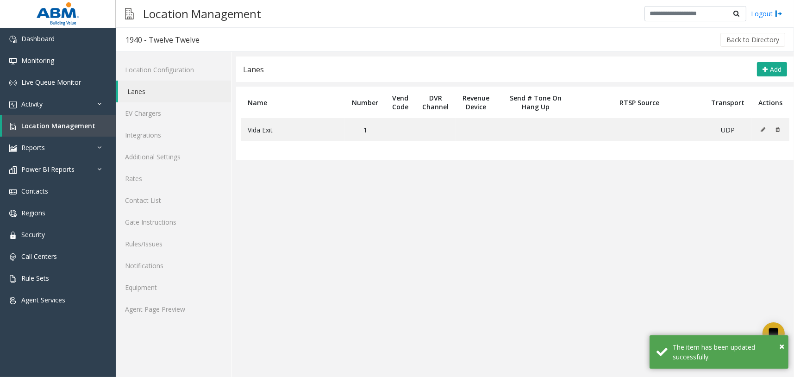
click at [459, 228] on app-lanes "Lanes Add Name Number Vend Code DVR Channel Revenue Device Send # Tone On Hang …" at bounding box center [515, 216] width 558 height 320
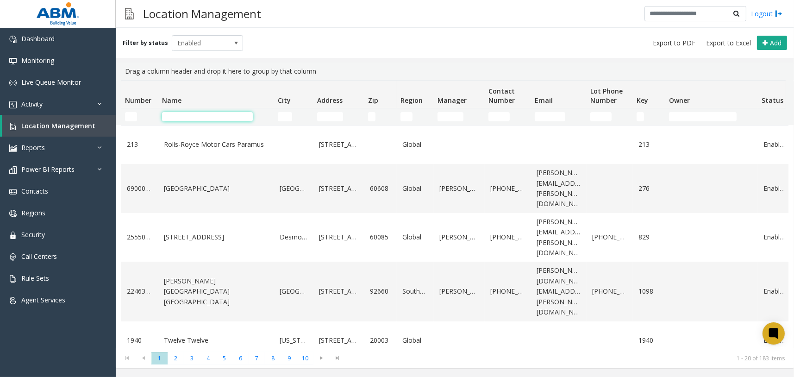
click at [178, 114] on input "Name Filter" at bounding box center [207, 116] width 91 height 9
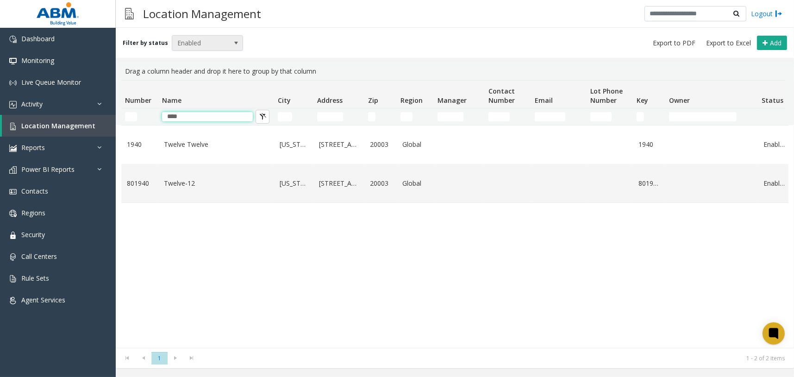
type input "****"
click at [215, 44] on span "Enabled" at bounding box center [200, 43] width 56 height 15
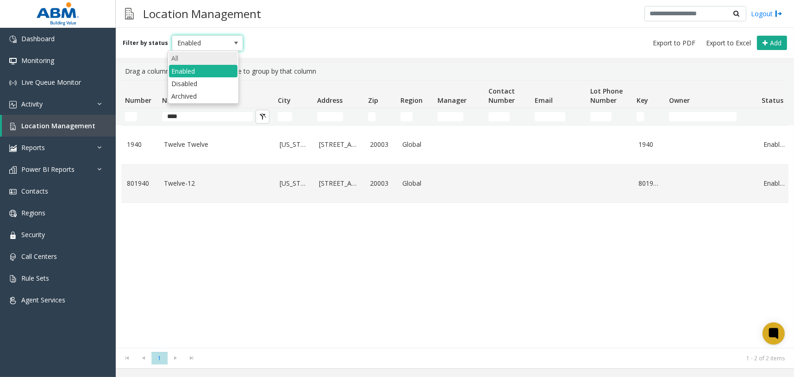
click at [215, 62] on li "All" at bounding box center [203, 58] width 69 height 12
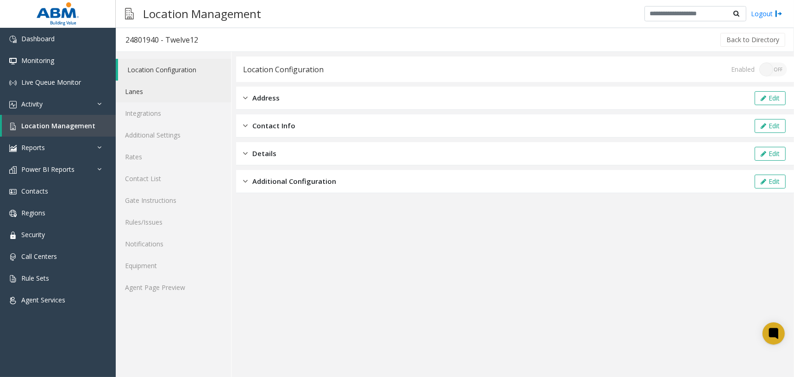
click at [206, 88] on link "Lanes" at bounding box center [173, 92] width 115 height 22
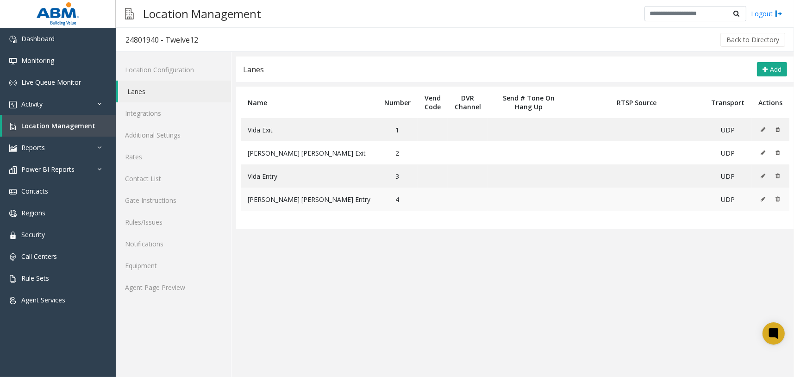
click at [763, 198] on icon at bounding box center [763, 199] width 5 height 6
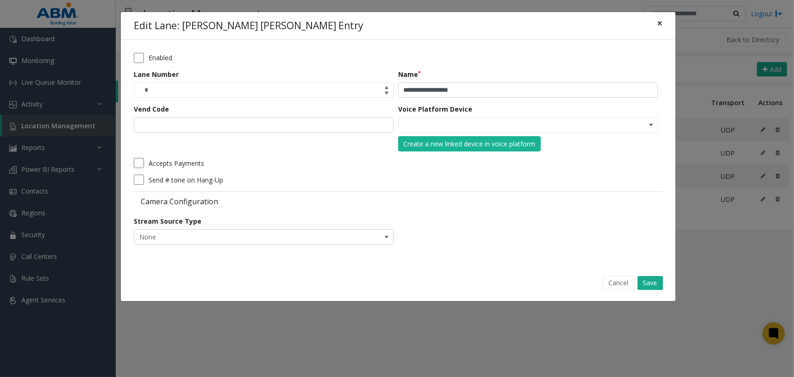
click at [655, 29] on button "×" at bounding box center [659, 23] width 19 height 23
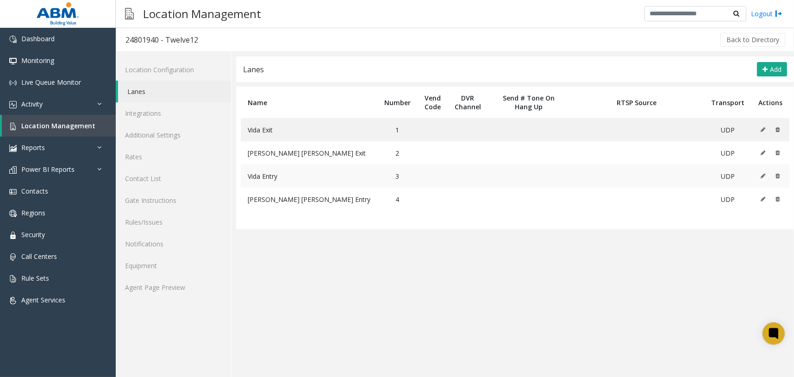
click at [762, 175] on icon at bounding box center [763, 176] width 5 height 6
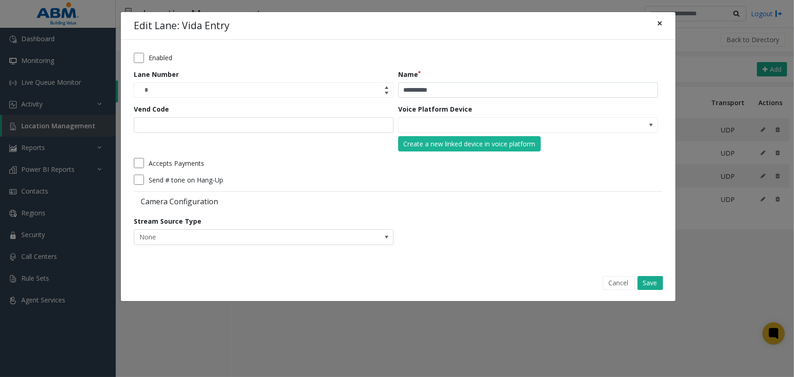
click at [660, 24] on span "×" at bounding box center [660, 23] width 6 height 13
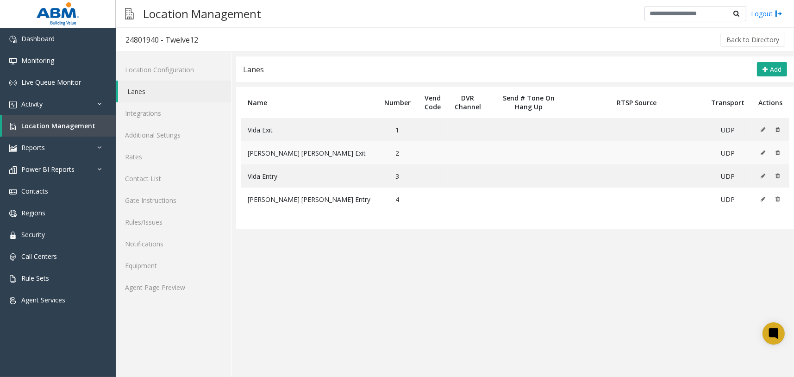
click at [764, 151] on icon at bounding box center [763, 153] width 5 height 6
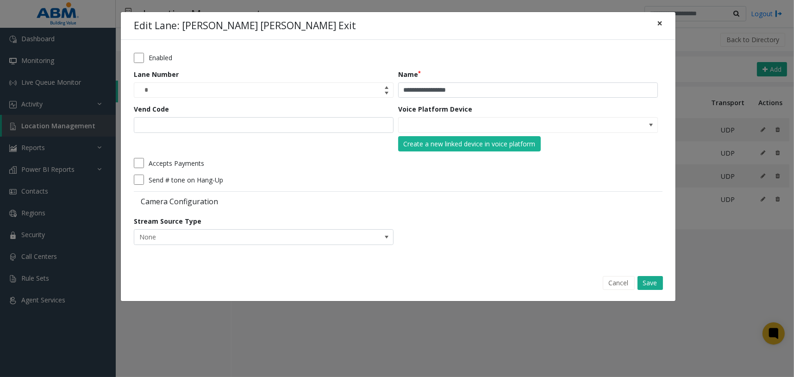
click at [660, 26] on span "×" at bounding box center [660, 23] width 6 height 13
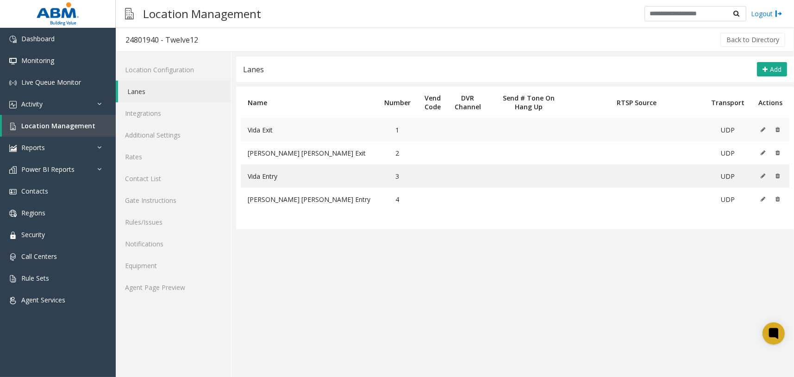
click at [762, 130] on icon at bounding box center [763, 130] width 5 height 6
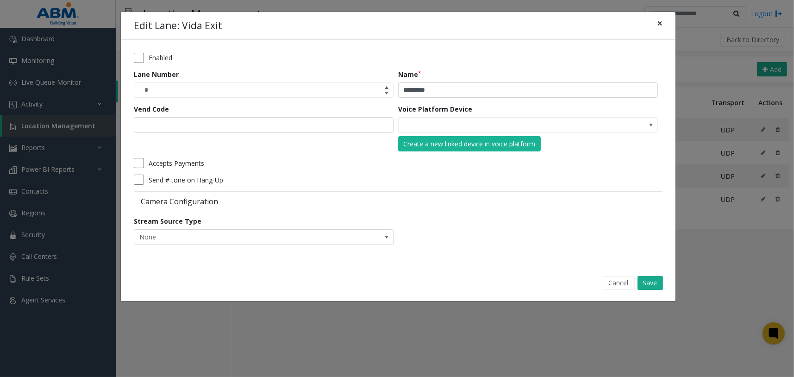
click at [662, 24] on span "×" at bounding box center [660, 23] width 6 height 13
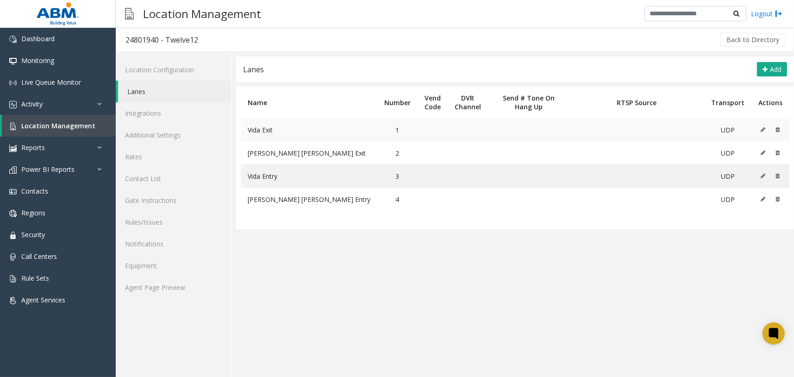
click at [763, 130] on icon at bounding box center [763, 130] width 5 height 6
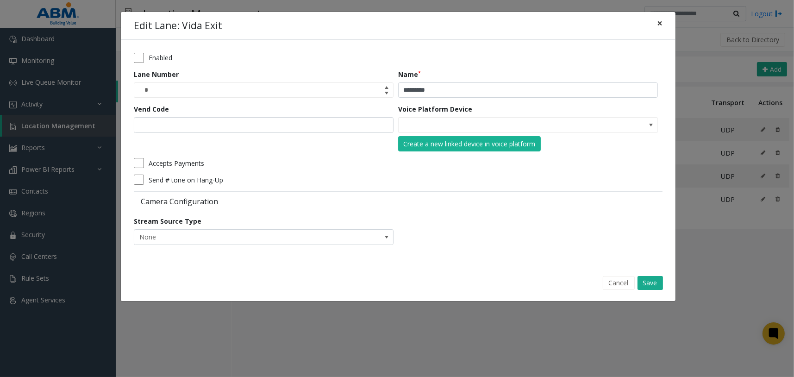
click at [660, 24] on span "×" at bounding box center [660, 23] width 6 height 13
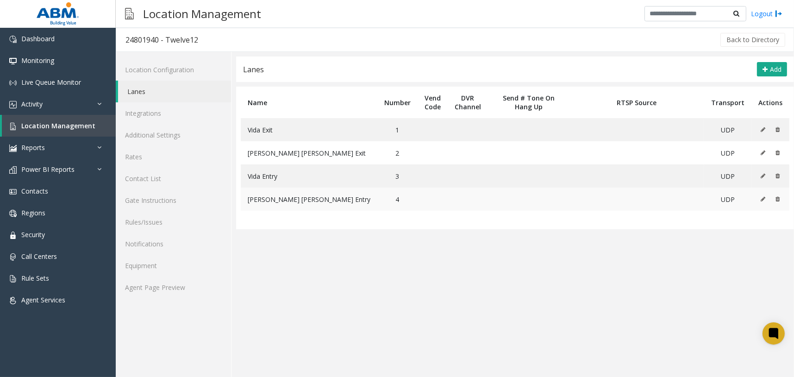
click at [764, 200] on icon at bounding box center [763, 199] width 5 height 6
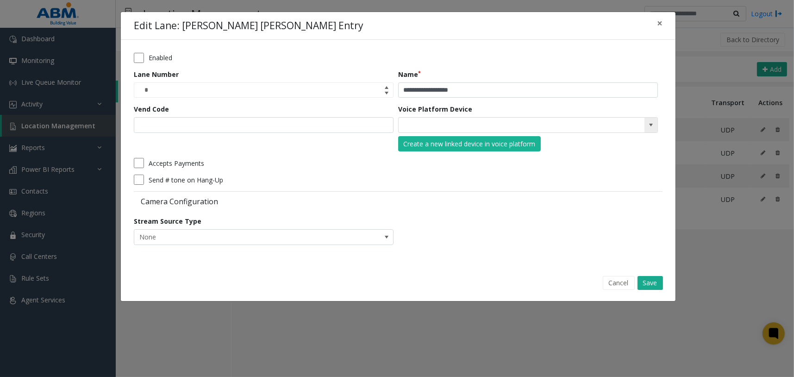
click at [636, 125] on kendo-searchbar at bounding box center [528, 125] width 259 height 15
click at [653, 125] on span at bounding box center [650, 124] width 7 height 7
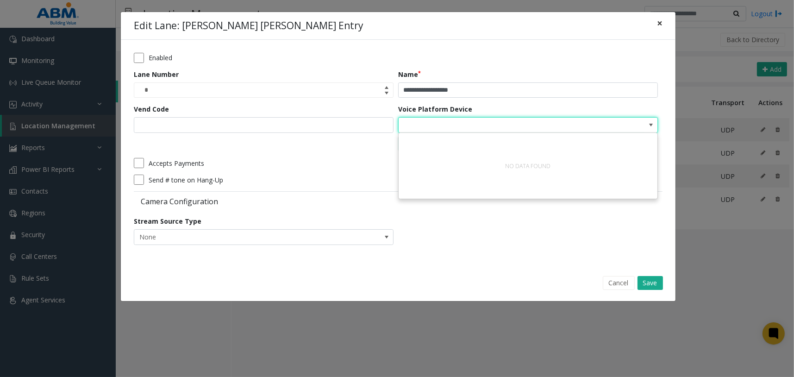
click at [662, 28] on span "×" at bounding box center [660, 23] width 6 height 13
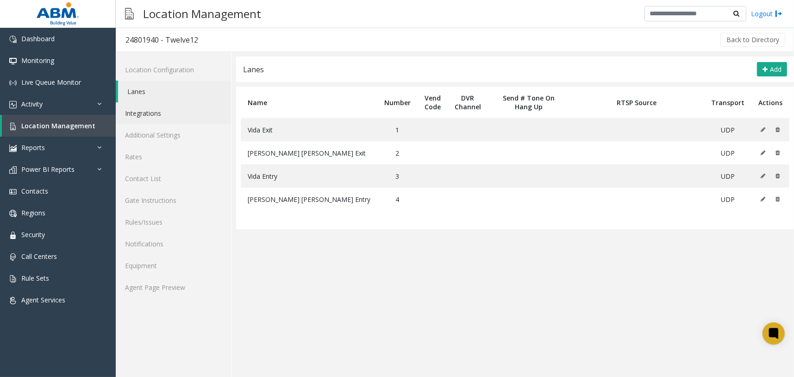
click at [177, 115] on link "Integrations" at bounding box center [173, 113] width 115 height 22
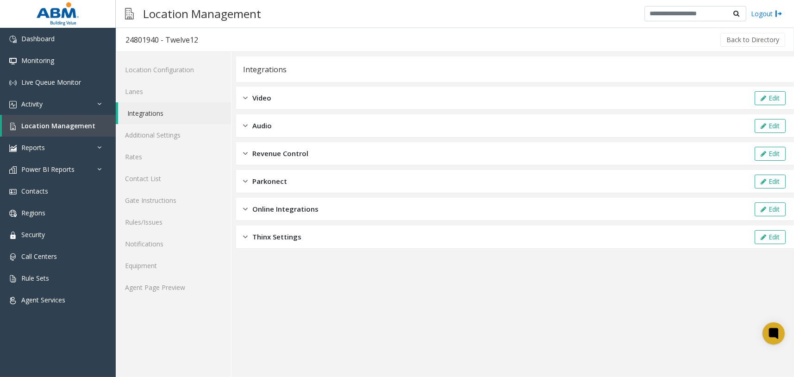
click at [302, 152] on span "Revenue Control" at bounding box center [280, 153] width 56 height 11
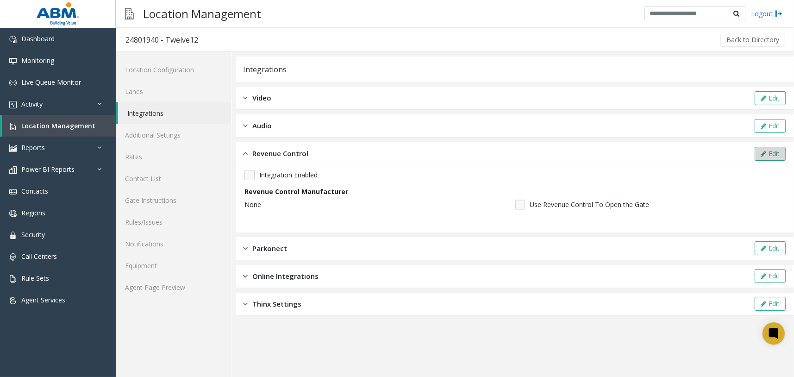
click at [767, 148] on button "Edit" at bounding box center [770, 154] width 31 height 14
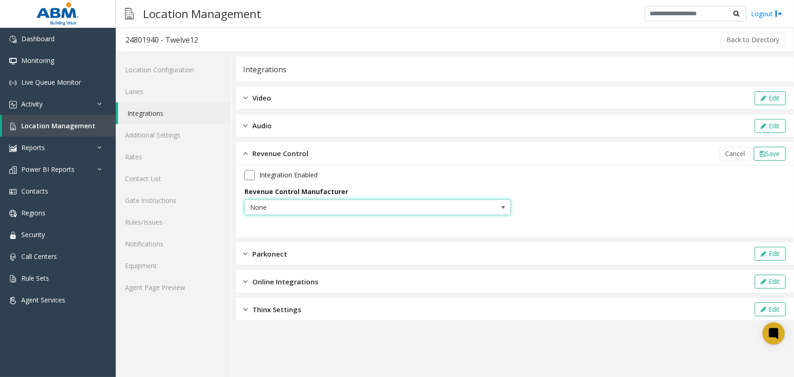
click at [499, 206] on span at bounding box center [503, 207] width 13 height 15
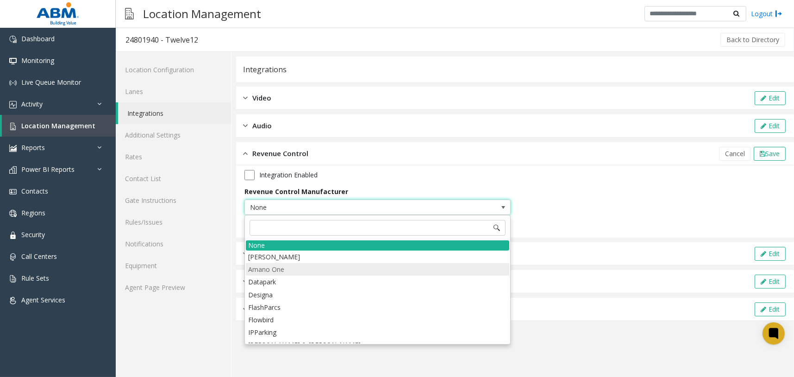
click at [290, 270] on li "Amano One" at bounding box center [377, 269] width 263 height 12
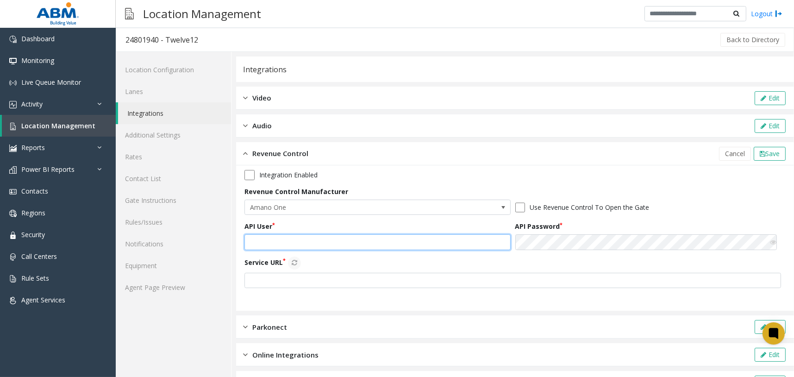
click at [328, 236] on input "text" at bounding box center [377, 242] width 266 height 16
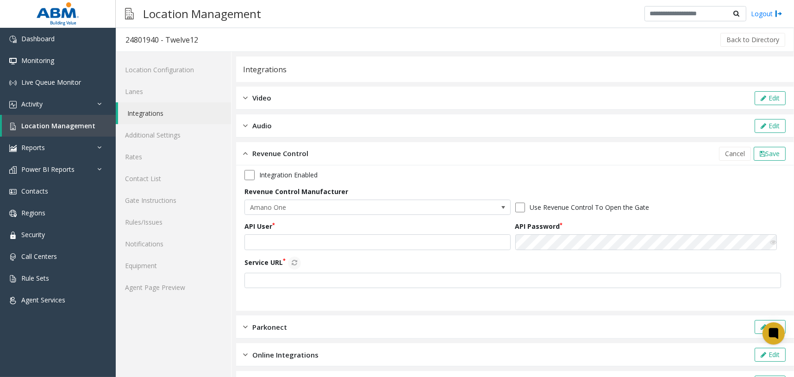
click at [462, 155] on div "Revenue Control Cancel Save" at bounding box center [515, 153] width 558 height 23
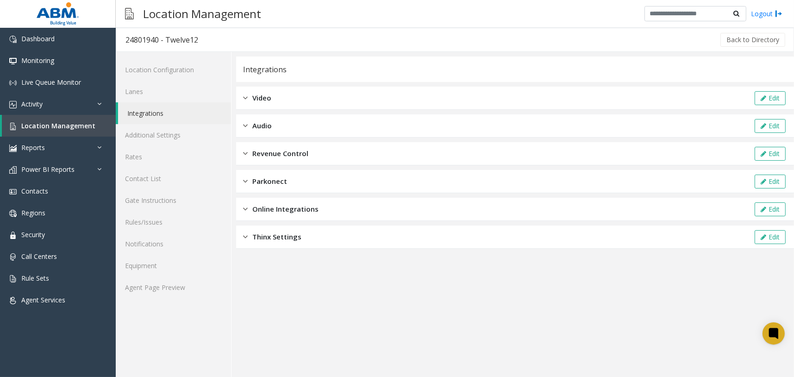
click at [462, 159] on div "Revenue Control Edit" at bounding box center [515, 153] width 558 height 23
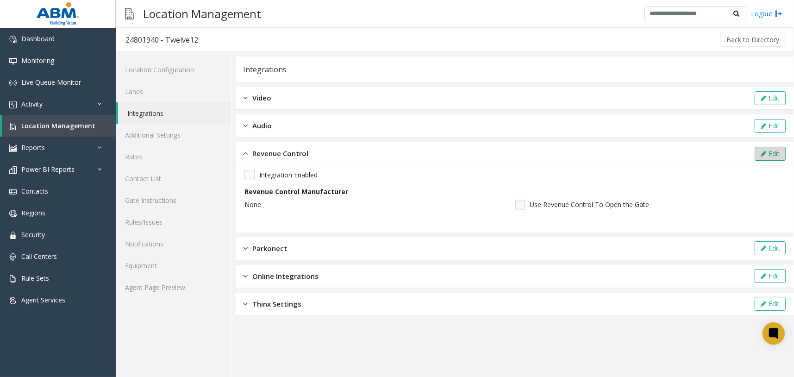
click at [768, 156] on button "Edit" at bounding box center [770, 154] width 31 height 14
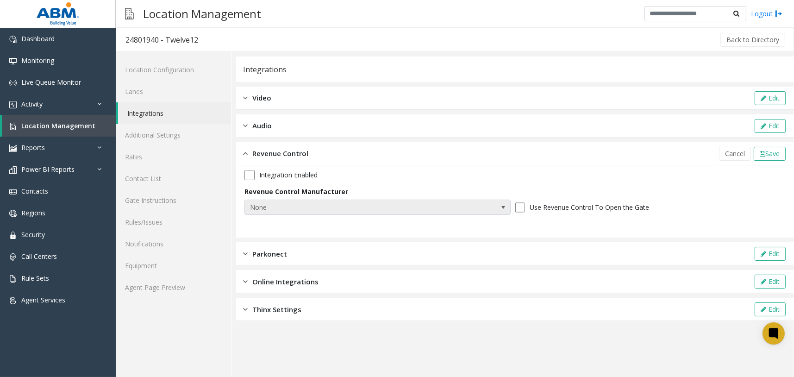
click at [294, 203] on span "None" at bounding box center [351, 207] width 212 height 15
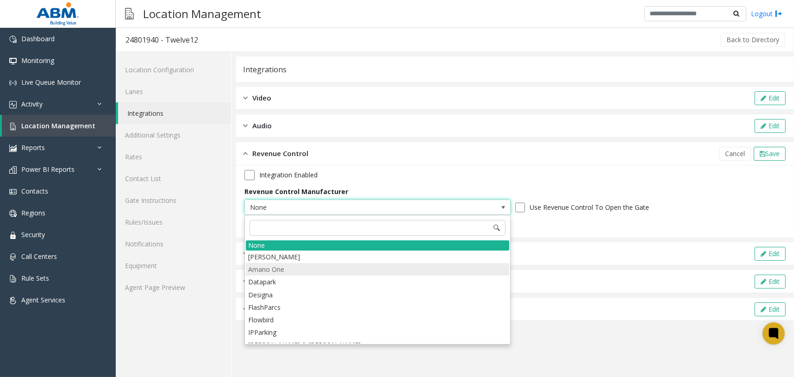
click at [285, 274] on li "Amano One" at bounding box center [377, 269] width 263 height 12
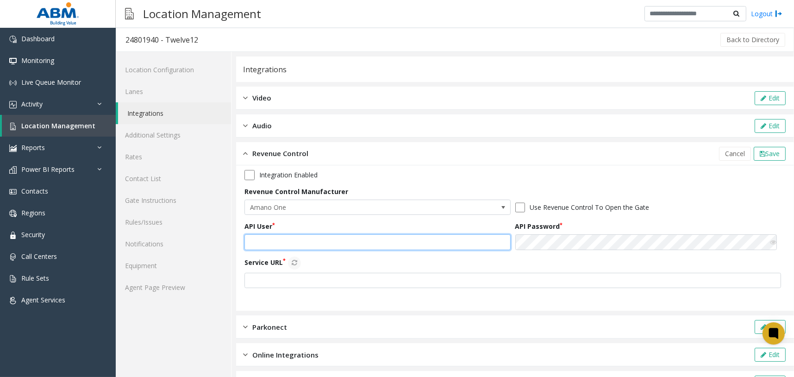
click at [300, 243] on input "text" at bounding box center [377, 242] width 266 height 16
paste input "**********"
type input "**********"
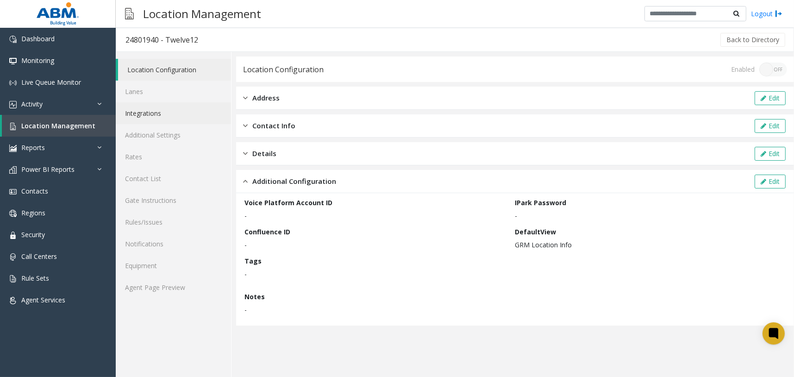
click at [197, 115] on link "Integrations" at bounding box center [173, 113] width 115 height 22
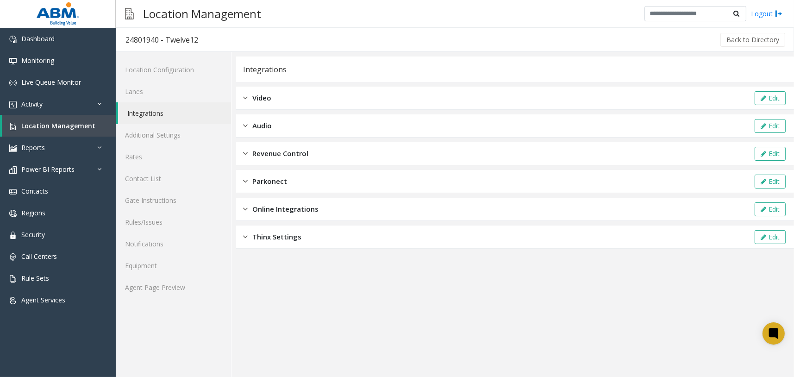
click at [303, 157] on span "Revenue Control" at bounding box center [280, 153] width 56 height 11
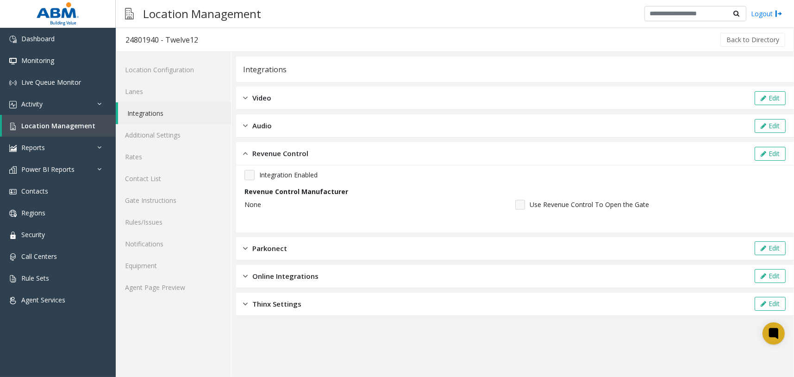
click at [304, 156] on span "Revenue Control" at bounding box center [280, 153] width 56 height 11
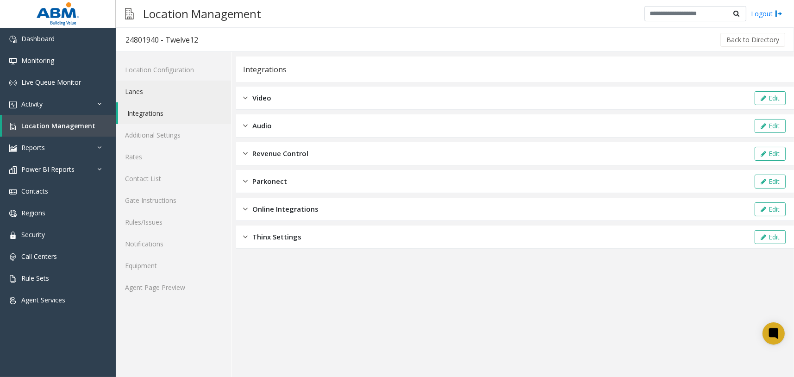
click at [163, 92] on link "Lanes" at bounding box center [173, 92] width 115 height 22
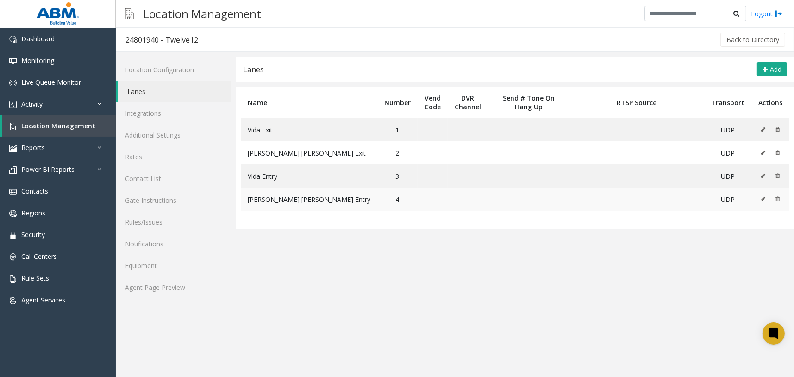
click at [765, 197] on icon at bounding box center [763, 199] width 5 height 6
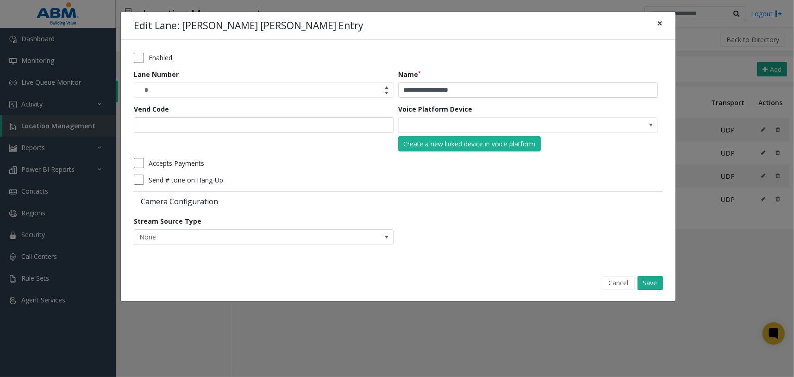
click at [663, 23] on button "×" at bounding box center [659, 23] width 19 height 23
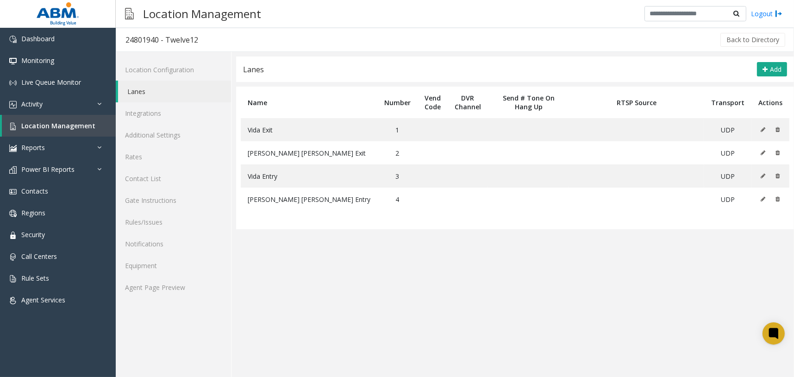
click at [588, 274] on app-lanes "**********" at bounding box center [515, 216] width 558 height 320
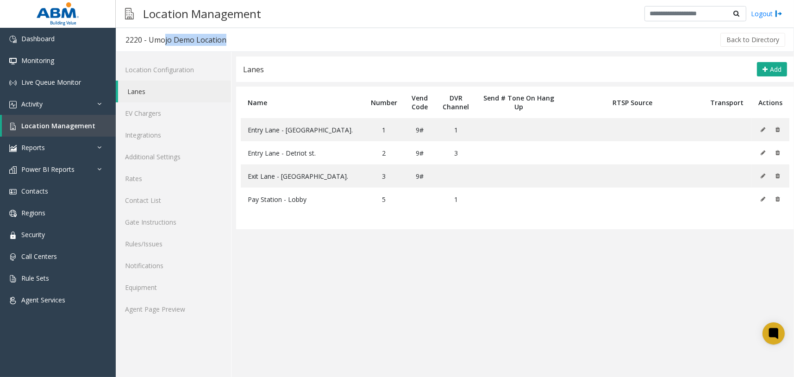
drag, startPoint x: 162, startPoint y: 35, endPoint x: 223, endPoint y: 32, distance: 61.2
click at [223, 32] on h3 "2220 - Umojo Demo Location" at bounding box center [175, 39] width 119 height 21
click at [354, 35] on div "Back to Directory" at bounding box center [511, 39] width 551 height 23
click at [193, 139] on link "Integrations" at bounding box center [173, 135] width 115 height 22
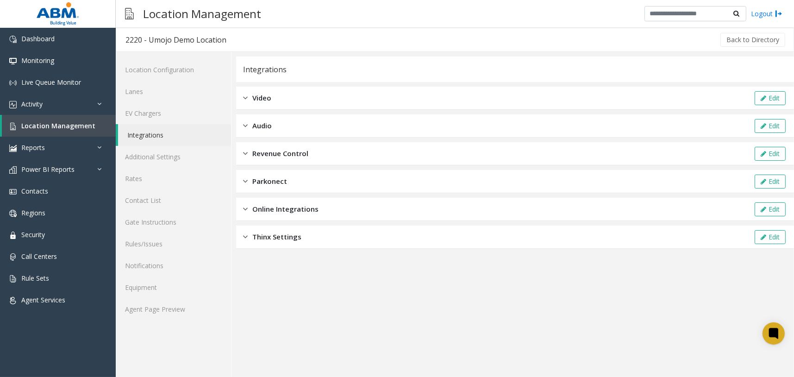
click at [287, 158] on span "Revenue Control" at bounding box center [280, 153] width 56 height 11
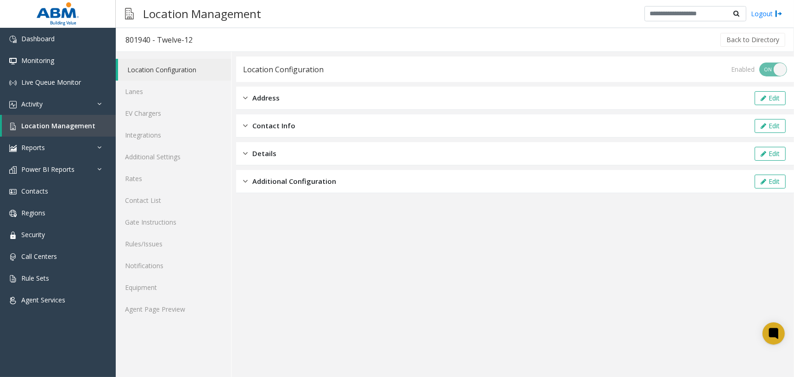
click at [364, 284] on app-location-configuration "Location Configuration Enabled ON OFF Address Edit Contact Info Edit Details Ed…" at bounding box center [515, 216] width 558 height 320
click at [136, 104] on link "EV Chargers" at bounding box center [173, 113] width 115 height 22
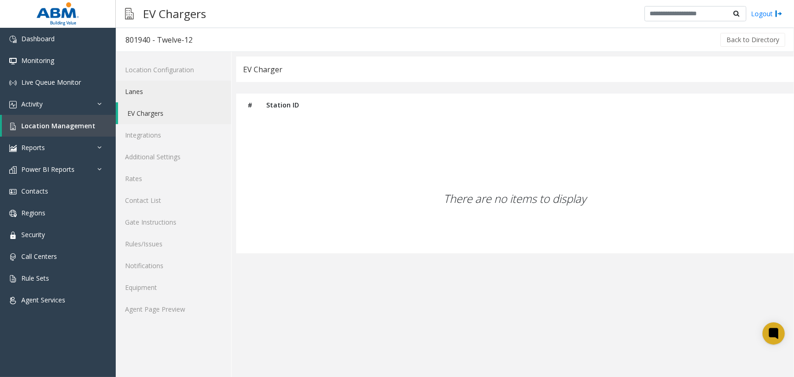
click at [149, 94] on link "Lanes" at bounding box center [173, 92] width 115 height 22
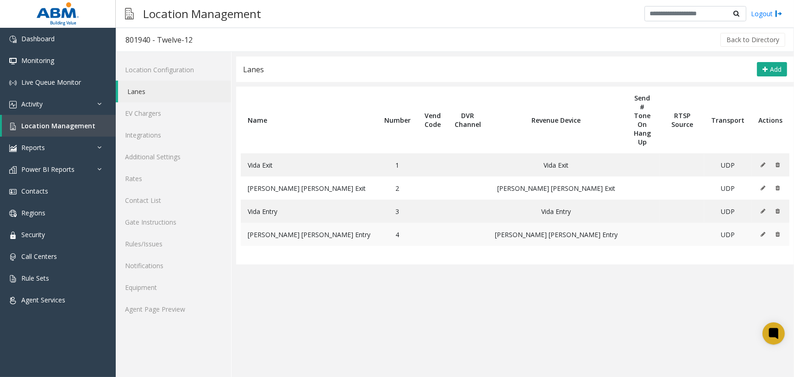
click at [763, 231] on icon at bounding box center [763, 234] width 5 height 6
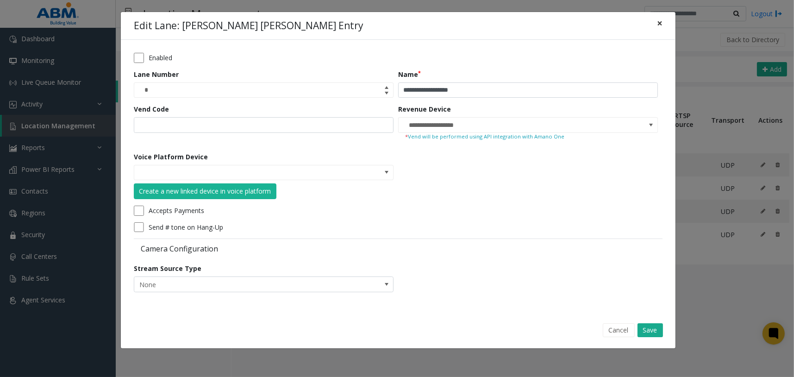
click at [663, 14] on button "×" at bounding box center [659, 23] width 19 height 23
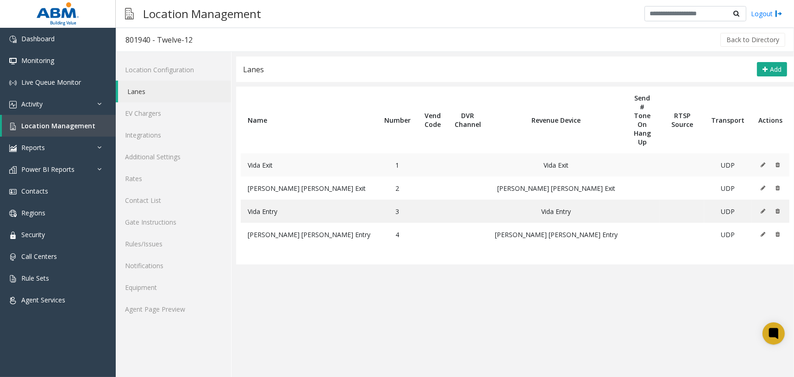
click at [767, 158] on button at bounding box center [765, 165] width 10 height 14
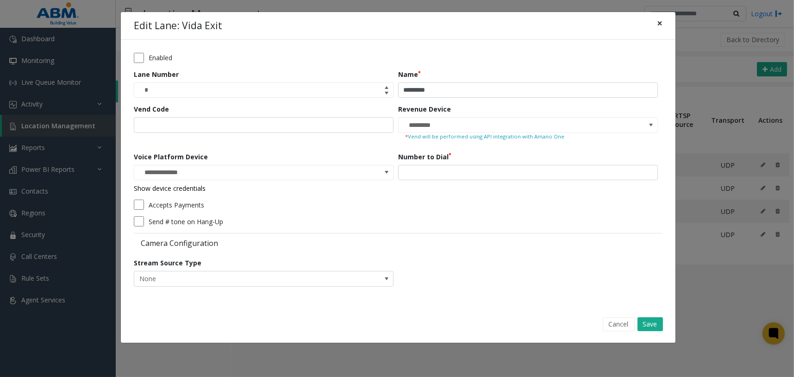
click at [660, 25] on span "×" at bounding box center [660, 23] width 6 height 13
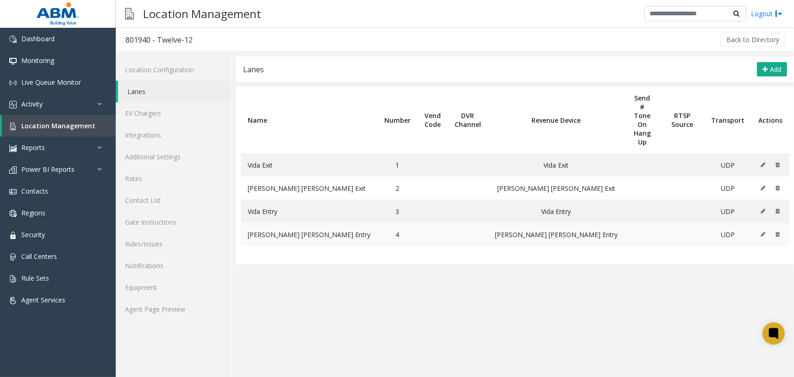
click at [760, 227] on button at bounding box center [765, 234] width 10 height 14
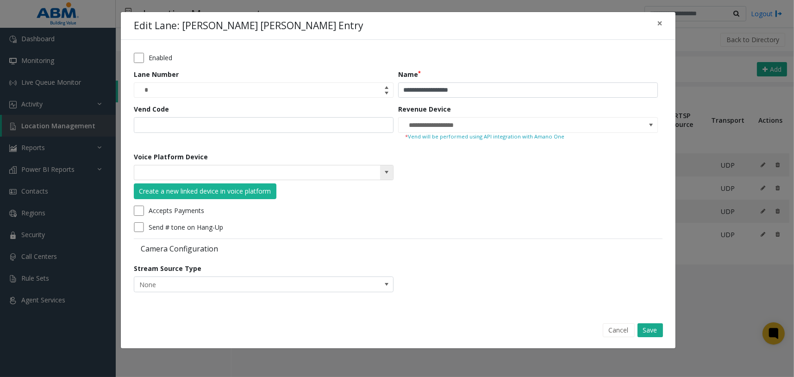
click at [389, 170] on span at bounding box center [386, 172] width 7 height 7
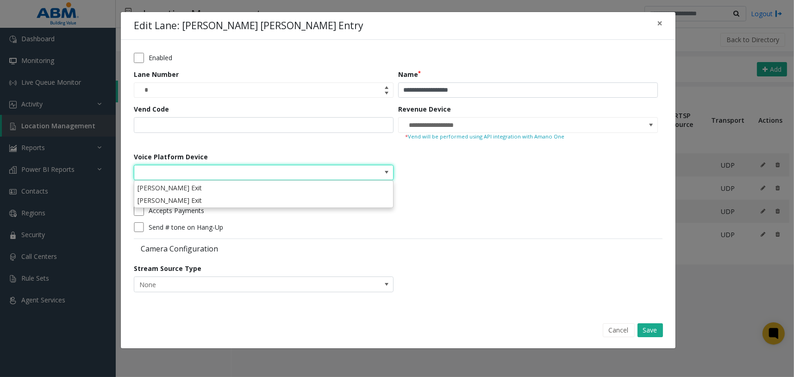
click at [503, 198] on form "**********" at bounding box center [398, 176] width 529 height 246
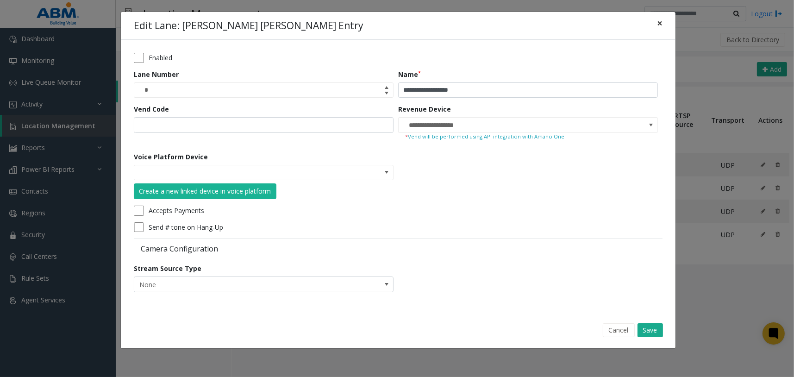
click at [658, 25] on span "×" at bounding box center [660, 23] width 6 height 13
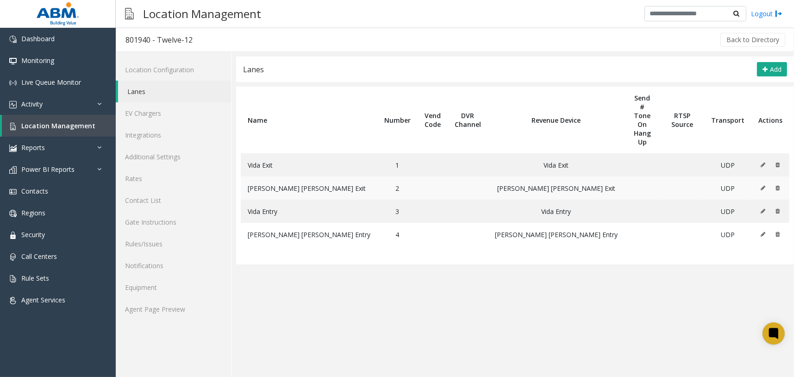
click at [762, 185] on icon at bounding box center [763, 188] width 5 height 6
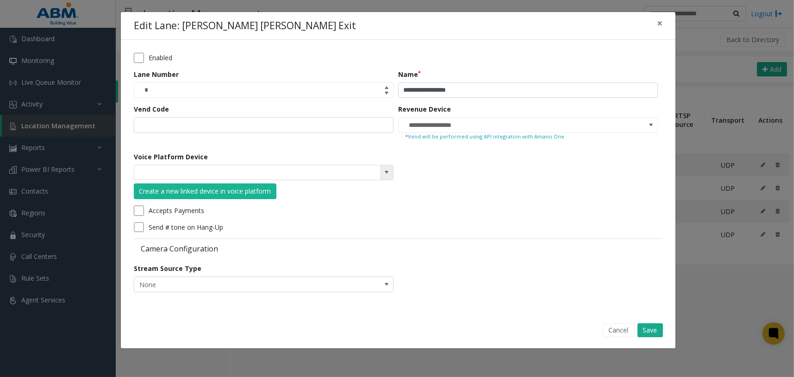
click at [389, 170] on span at bounding box center [386, 172] width 7 height 7
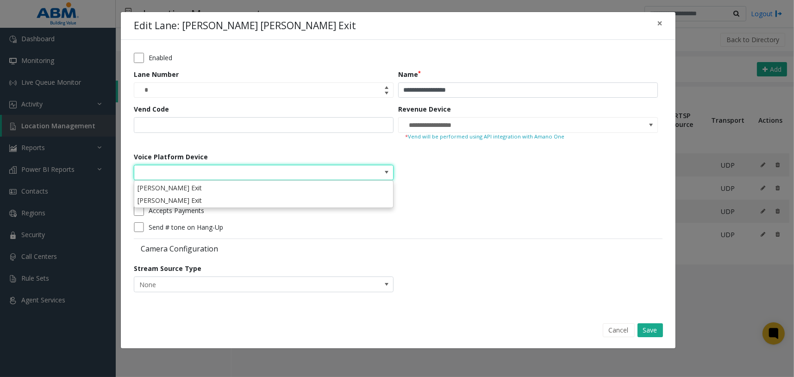
click at [537, 195] on form "**********" at bounding box center [398, 176] width 529 height 246
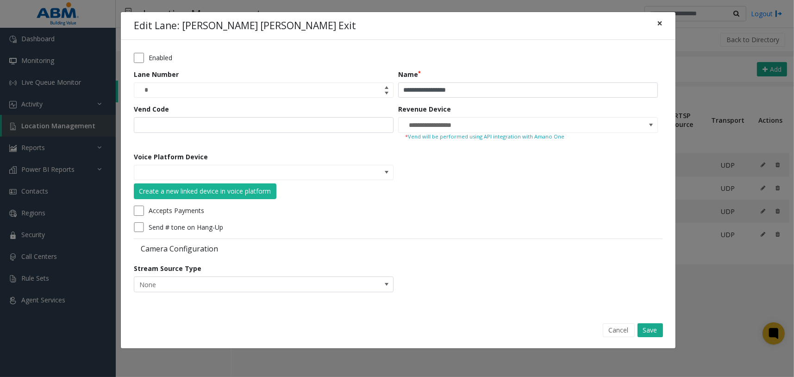
click at [660, 21] on span "×" at bounding box center [660, 23] width 6 height 13
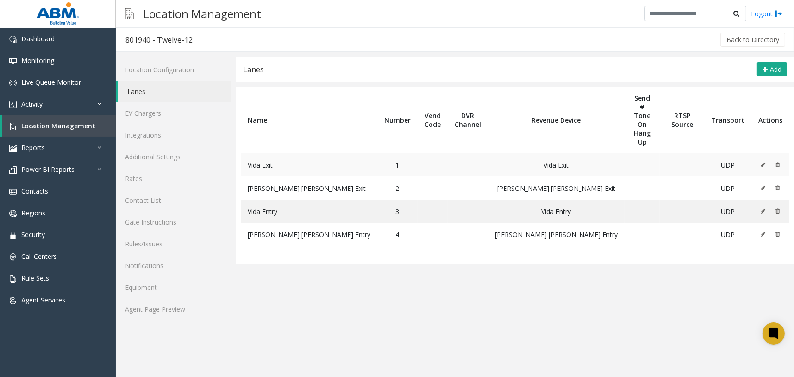
click at [761, 162] on icon at bounding box center [763, 165] width 5 height 6
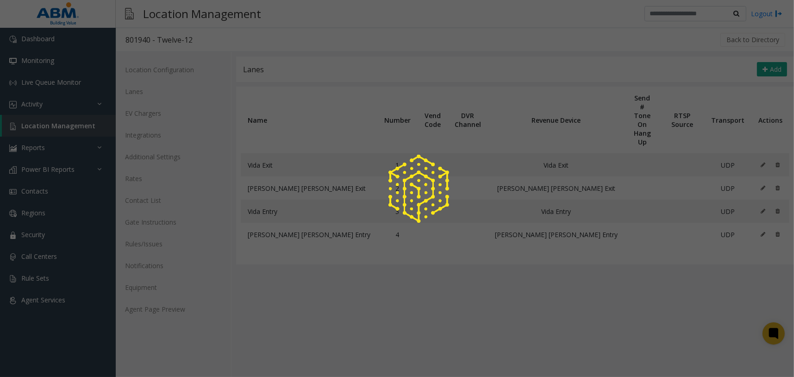
type input "**********"
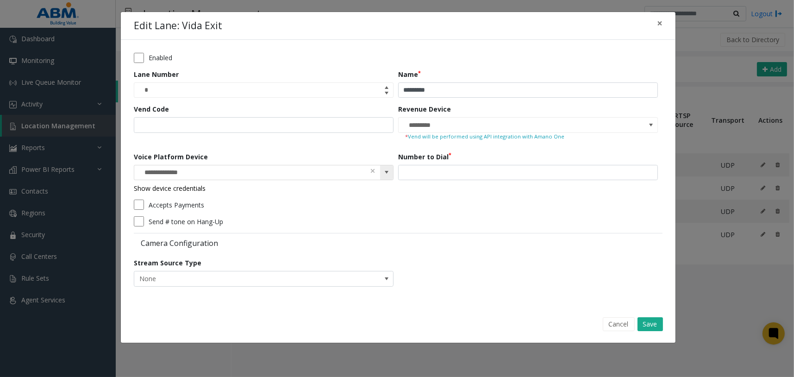
drag, startPoint x: 383, startPoint y: 172, endPoint x: 356, endPoint y: 177, distance: 27.8
click at [384, 171] on span at bounding box center [386, 172] width 7 height 7
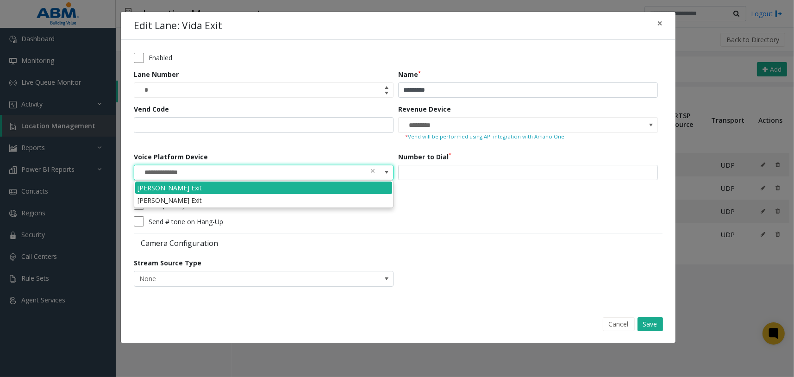
click at [440, 217] on div "Send # tone on Hang-Up" at bounding box center [396, 221] width 524 height 10
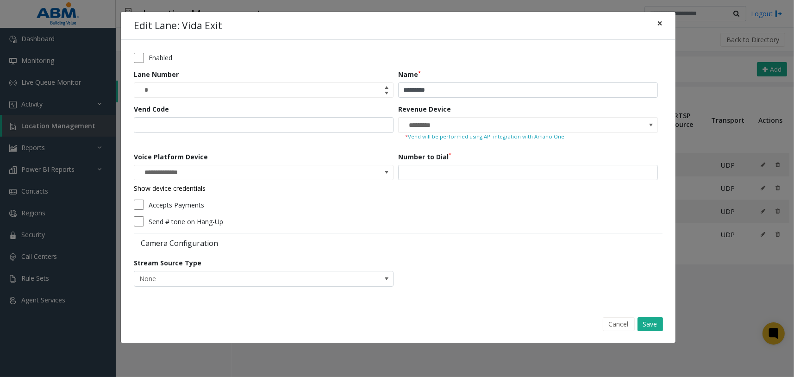
drag, startPoint x: 663, startPoint y: 24, endPoint x: 640, endPoint y: 15, distance: 24.9
click at [663, 24] on button "×" at bounding box center [659, 23] width 19 height 23
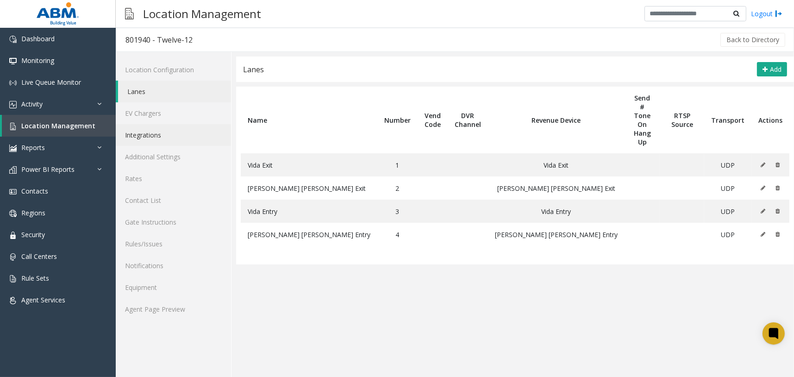
click at [175, 131] on link "Integrations" at bounding box center [173, 135] width 115 height 22
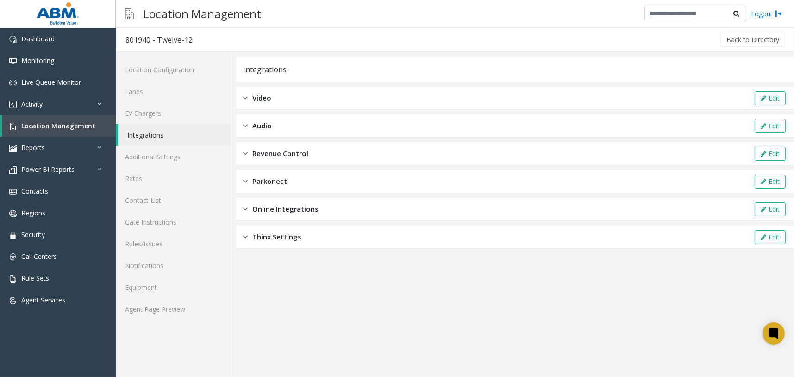
click at [289, 155] on span "Revenue Control" at bounding box center [280, 153] width 56 height 11
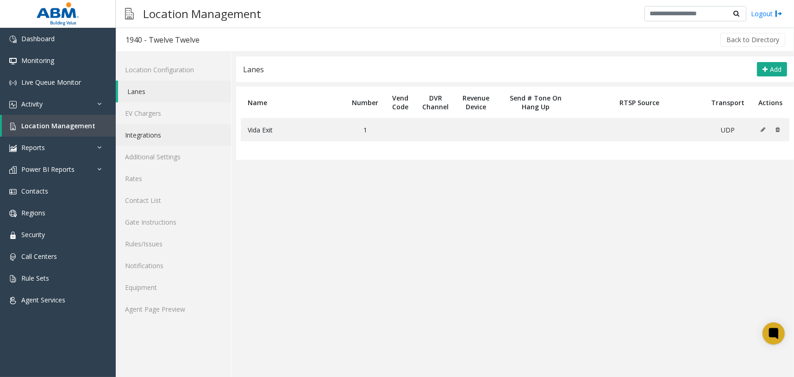
click at [175, 137] on link "Integrations" at bounding box center [173, 135] width 115 height 22
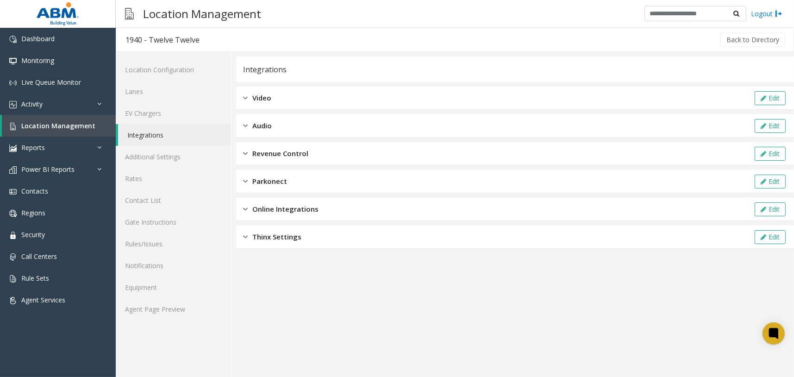
click at [268, 147] on div "Revenue Control Edit" at bounding box center [515, 153] width 558 height 23
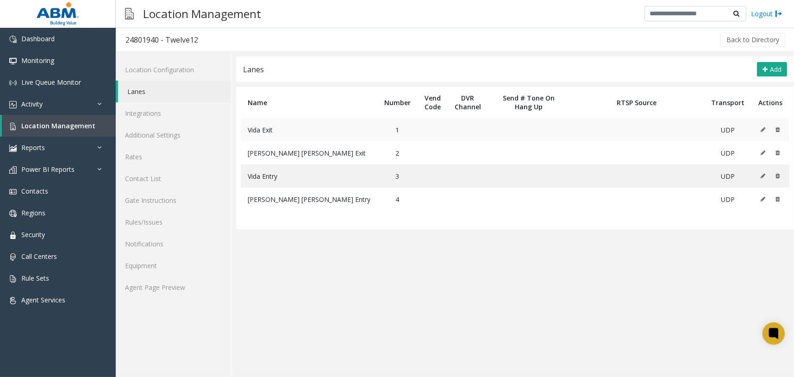
click at [762, 130] on icon at bounding box center [763, 130] width 5 height 6
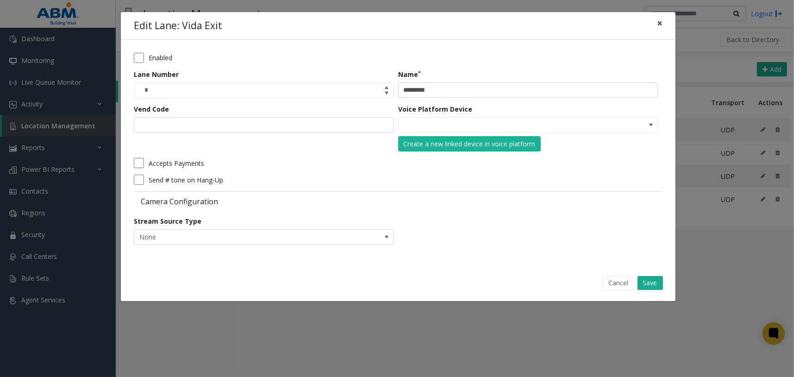
click at [662, 25] on span "×" at bounding box center [660, 23] width 6 height 13
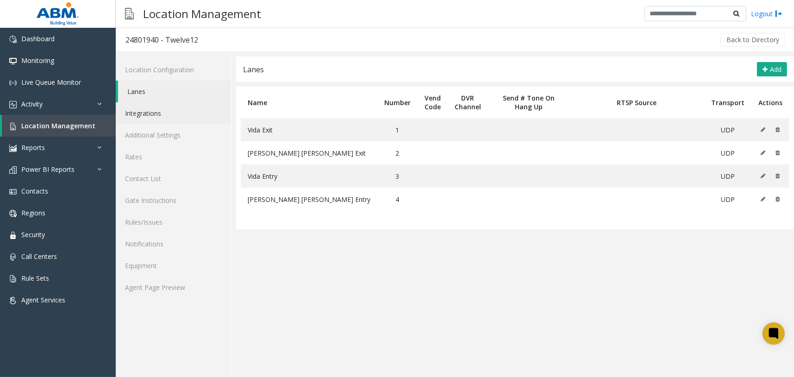
click at [198, 113] on link "Integrations" at bounding box center [173, 113] width 115 height 22
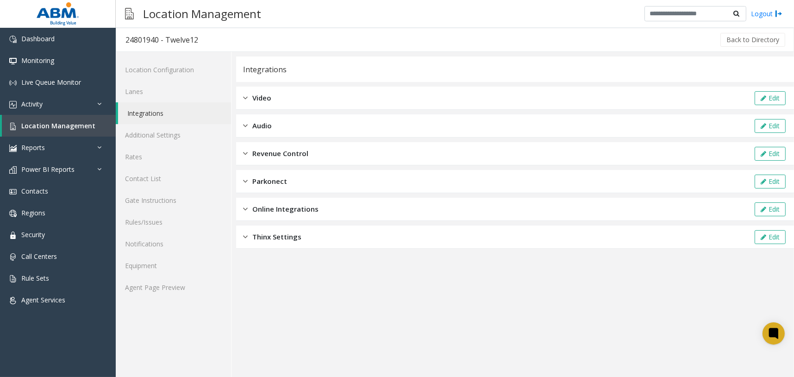
click at [312, 156] on div "Revenue Control Edit" at bounding box center [515, 153] width 558 height 23
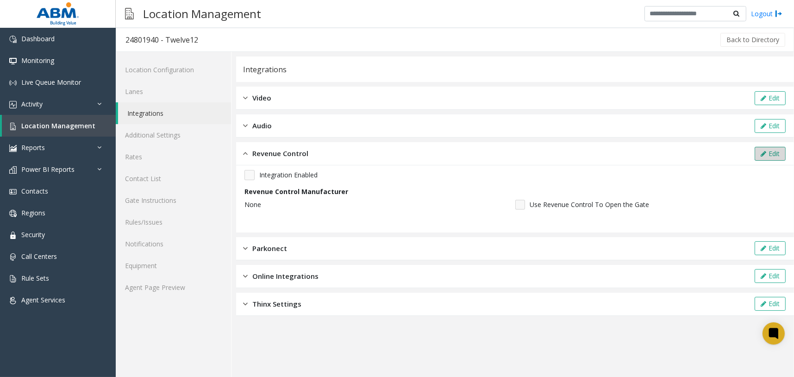
click at [769, 154] on button "Edit" at bounding box center [770, 154] width 31 height 14
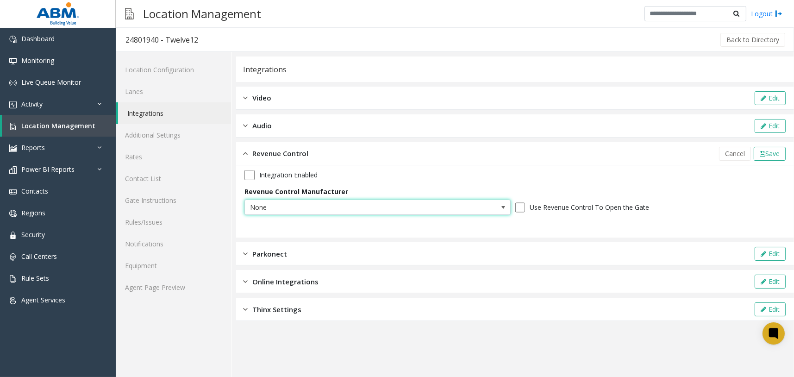
click at [364, 209] on span "None" at bounding box center [351, 207] width 212 height 15
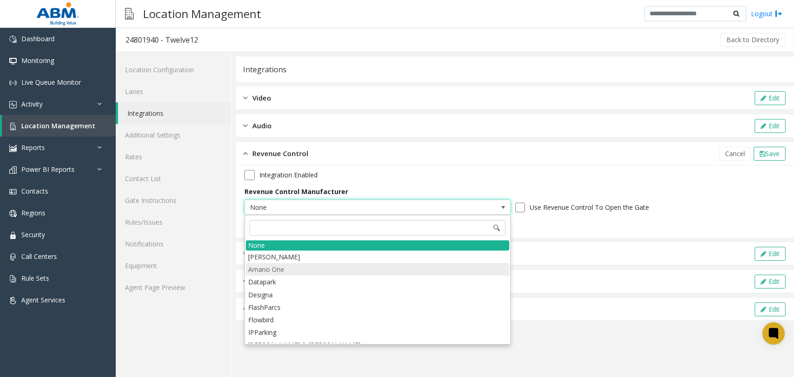
click at [316, 267] on li "Amano One" at bounding box center [377, 269] width 263 height 12
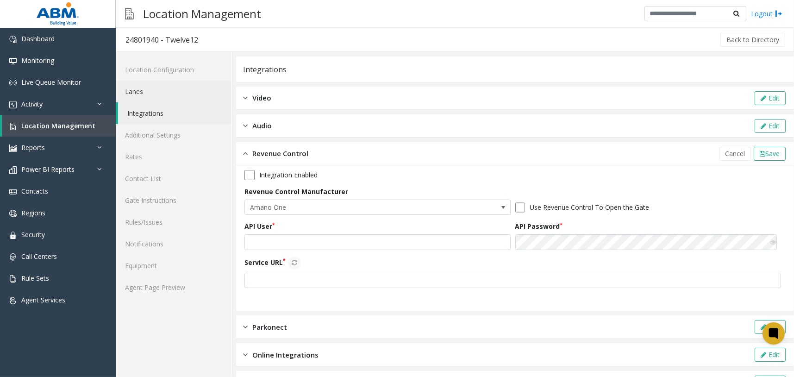
click at [192, 96] on link "Lanes" at bounding box center [173, 92] width 115 height 22
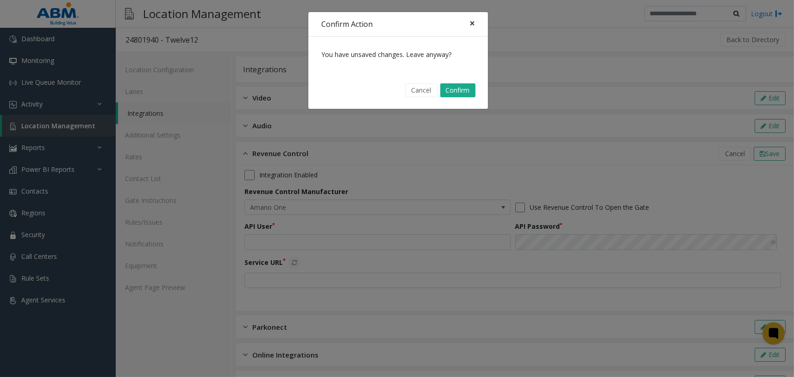
click at [474, 24] on span "×" at bounding box center [472, 23] width 6 height 13
